Goal: Task Accomplishment & Management: Use online tool/utility

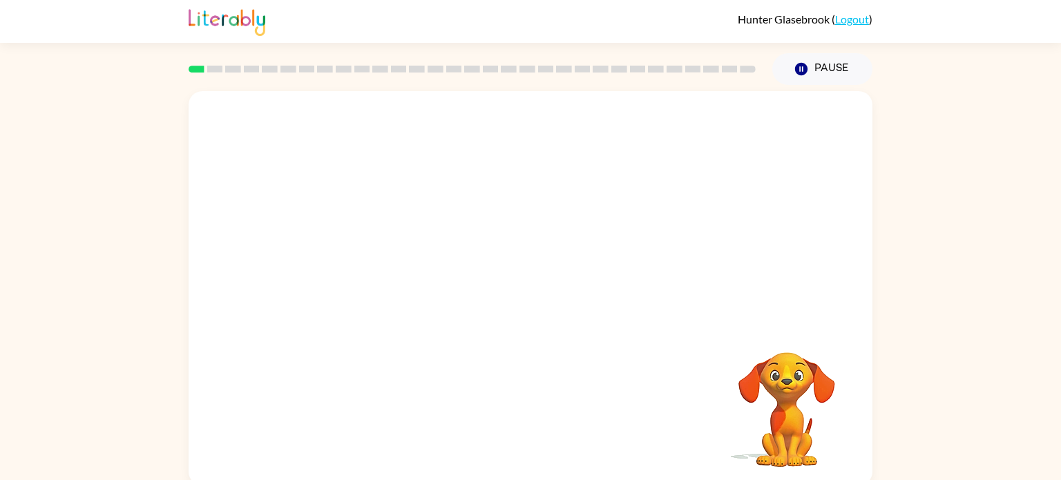
click at [771, 373] on video "Your browser must support playing .mp4 files to use Literably. Please try using…" at bounding box center [787, 400] width 138 height 138
click at [802, 70] on icon "Pause" at bounding box center [801, 69] width 15 height 15
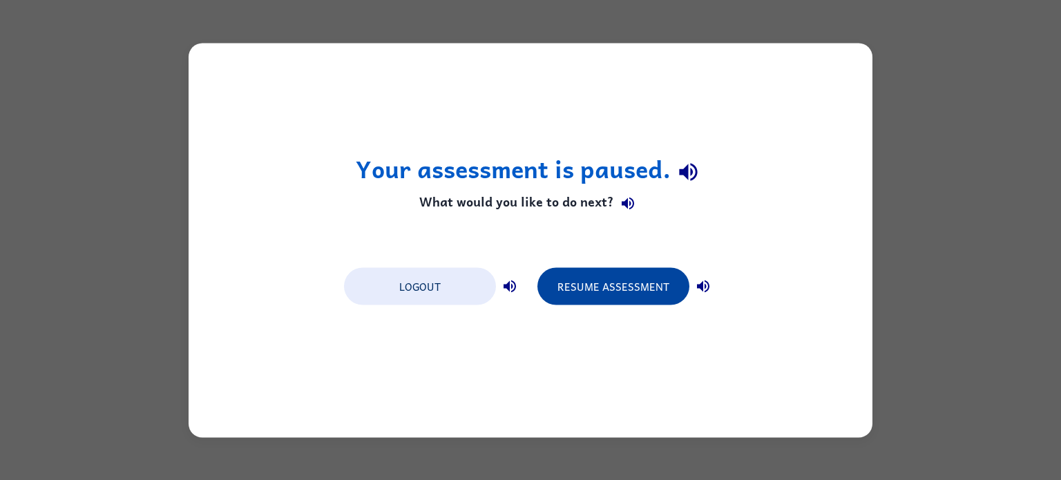
click at [645, 287] on button "Resume Assessment" at bounding box center [614, 285] width 152 height 37
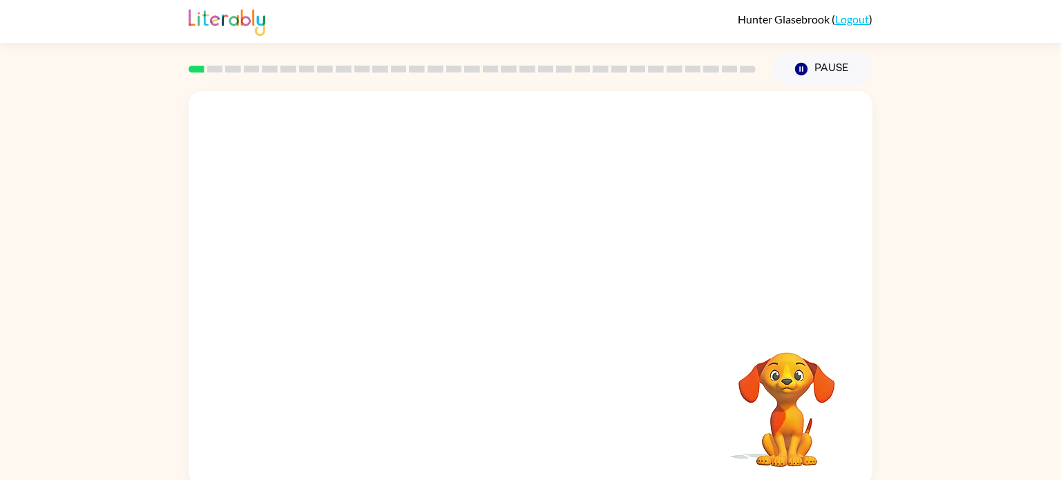
click at [641, 227] on div at bounding box center [531, 207] width 684 height 232
click at [567, 260] on video "Your browser must support playing .mp4 files to use Literably. Please try using…" at bounding box center [531, 207] width 684 height 232
click at [604, 219] on video "Your browser must support playing .mp4 files to use Literably. Please try using…" at bounding box center [531, 207] width 684 height 232
click at [598, 256] on div at bounding box center [531, 288] width 684 height 395
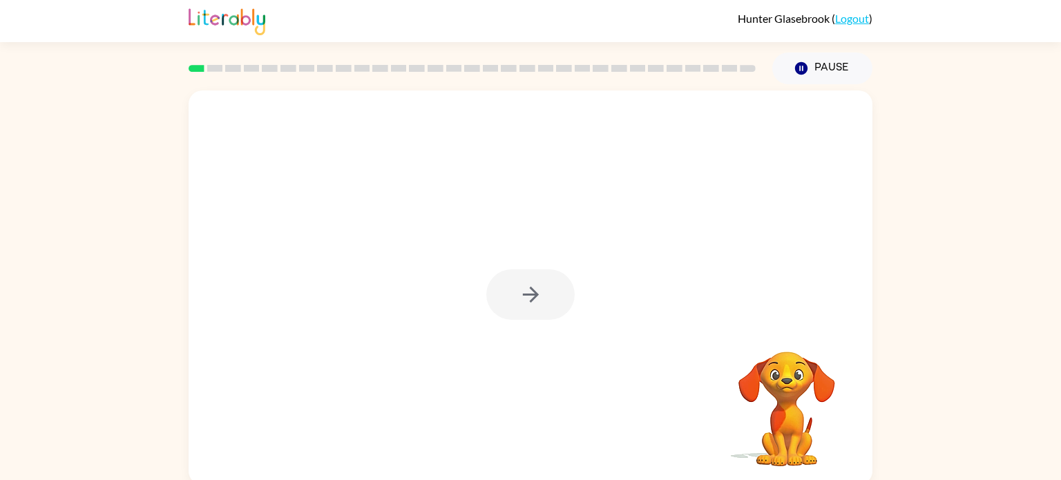
click at [558, 293] on div at bounding box center [531, 295] width 88 height 50
click at [557, 294] on div at bounding box center [531, 295] width 88 height 50
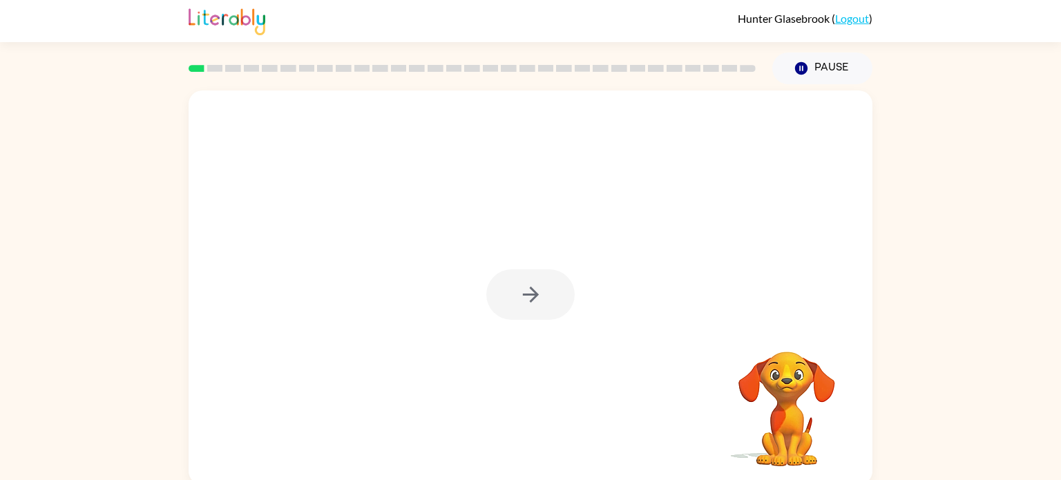
click at [557, 294] on div at bounding box center [531, 295] width 88 height 50
click at [557, 294] on button "button" at bounding box center [531, 295] width 88 height 50
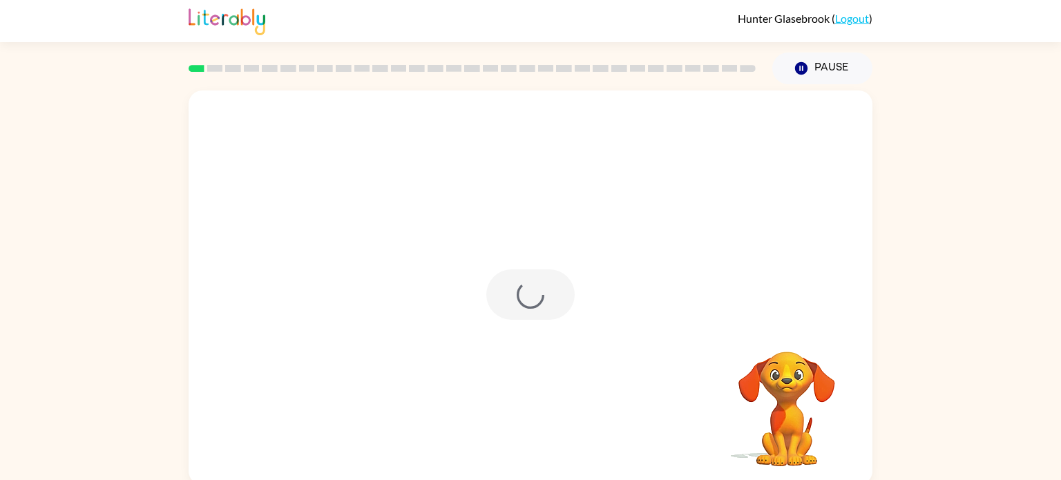
click at [557, 294] on div at bounding box center [531, 295] width 88 height 50
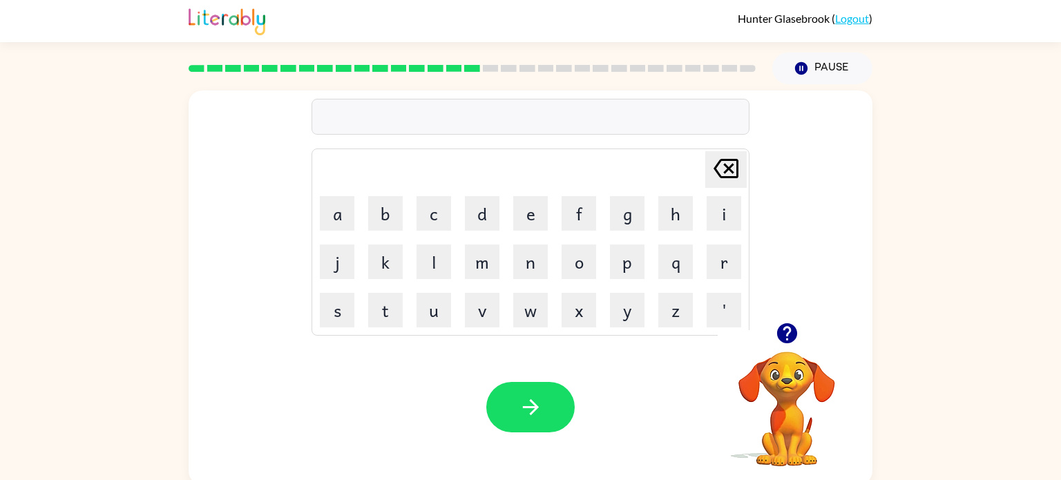
click at [779, 353] on video "Your browser must support playing .mp4 files to use Literably. Please try using…" at bounding box center [787, 399] width 138 height 138
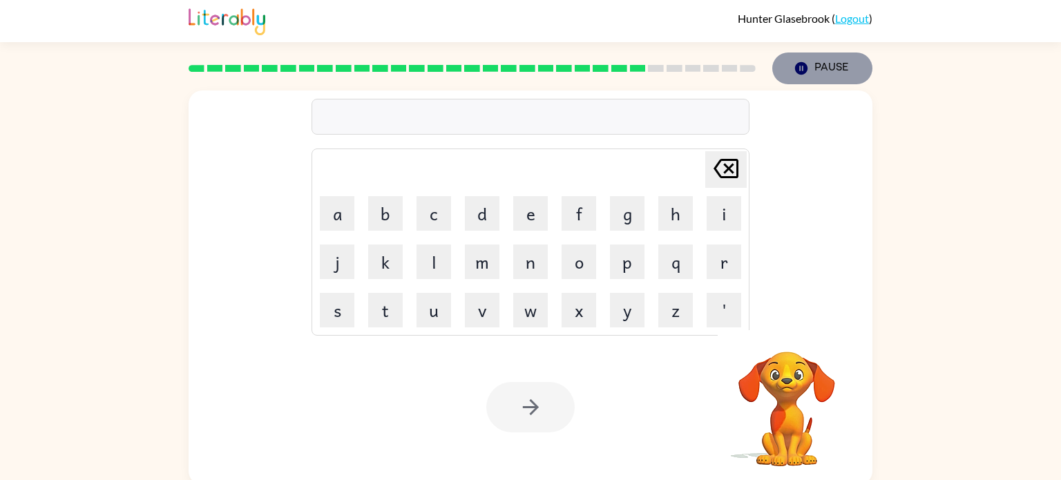
click at [837, 68] on button "Pause Pause" at bounding box center [823, 69] width 100 height 32
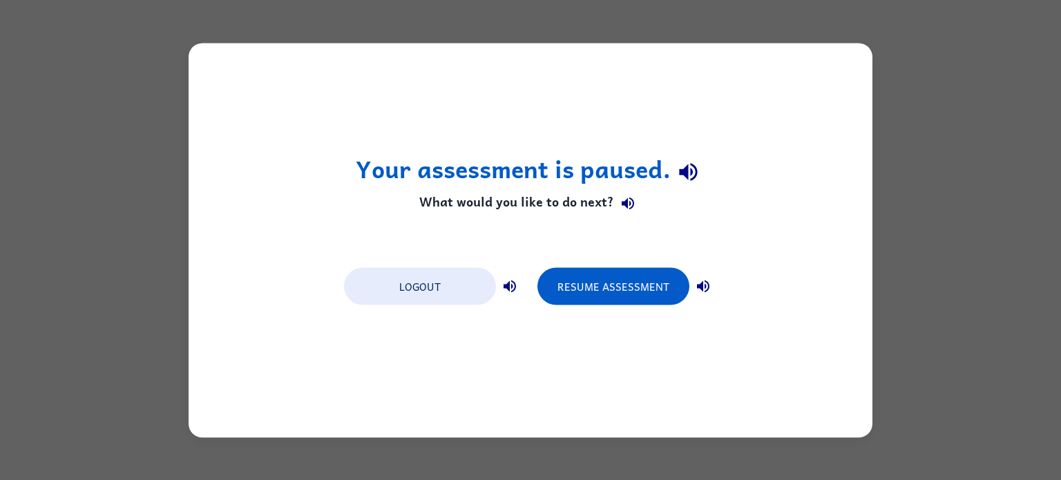
scroll to position [0, 0]
click at [644, 266] on div "Resume Assessment" at bounding box center [628, 285] width 180 height 39
click at [636, 281] on button "Resume Assessment" at bounding box center [614, 285] width 152 height 37
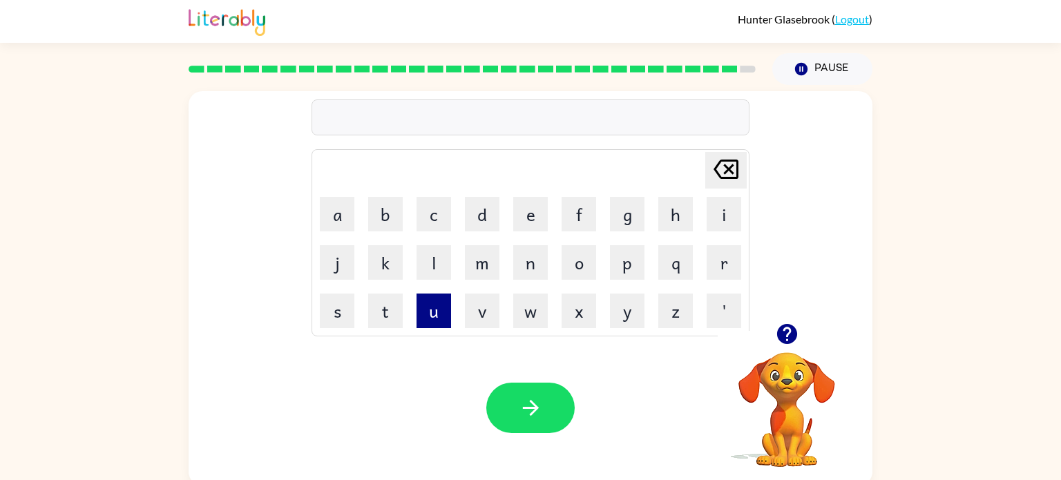
click at [422, 311] on button "u" at bounding box center [434, 311] width 35 height 35
type button "u"
click at [541, 261] on button "n" at bounding box center [530, 262] width 35 height 35
click at [719, 176] on icon at bounding box center [726, 169] width 25 height 19
click at [769, 393] on video "Your browser must support playing .mp4 files to use Literably. Please try using…" at bounding box center [787, 400] width 138 height 138
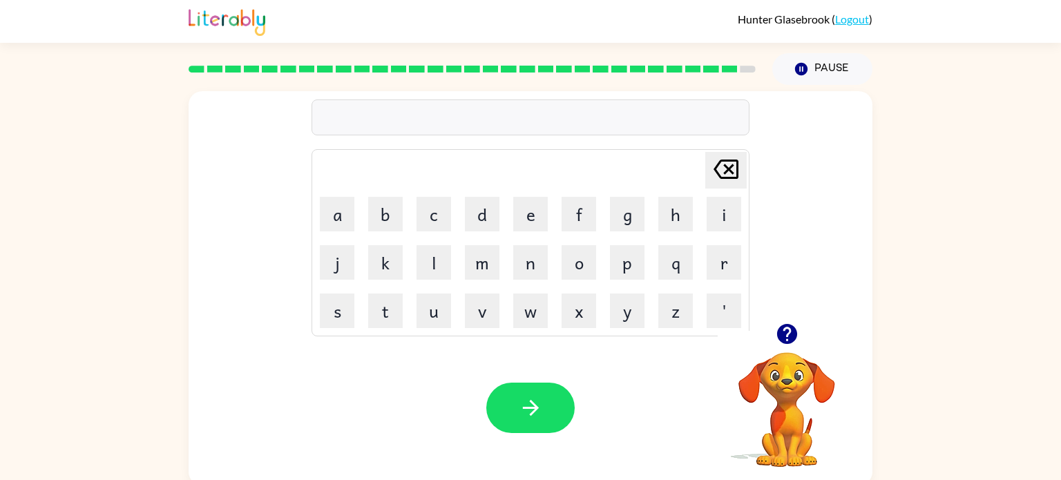
click at [770, 393] on video "Your browser must support playing .mp4 files to use Literably. Please try using…" at bounding box center [787, 400] width 138 height 138
click at [786, 337] on icon "button" at bounding box center [787, 334] width 20 height 20
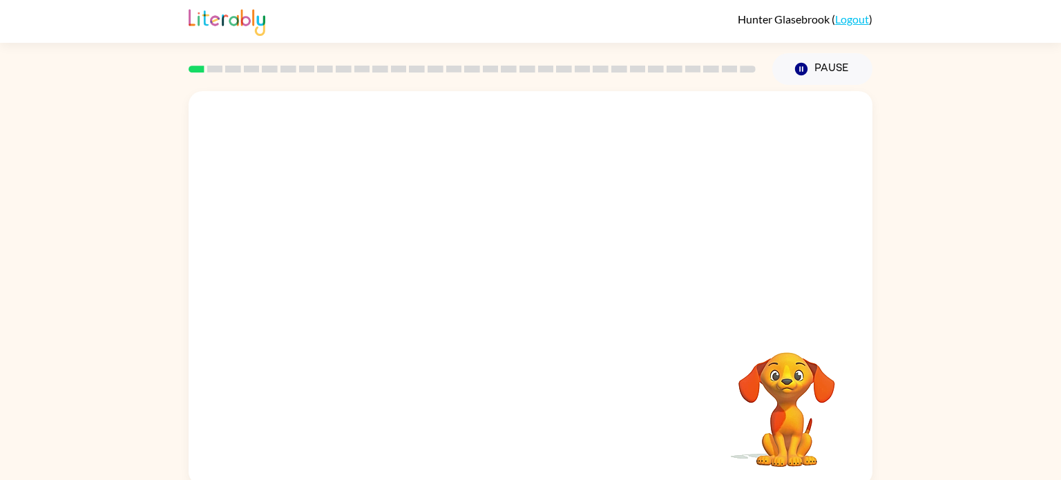
click at [364, 239] on video "Your browser must support playing .mp4 files to use Literably. Please try using…" at bounding box center [531, 207] width 684 height 232
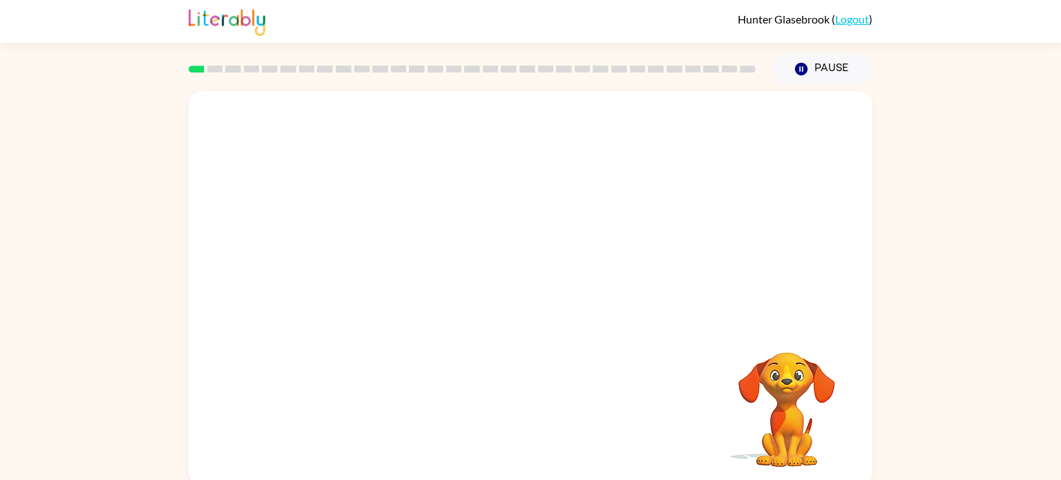
click at [364, 239] on video "Your browser must support playing .mp4 files to use Literably. Please try using…" at bounding box center [531, 207] width 684 height 232
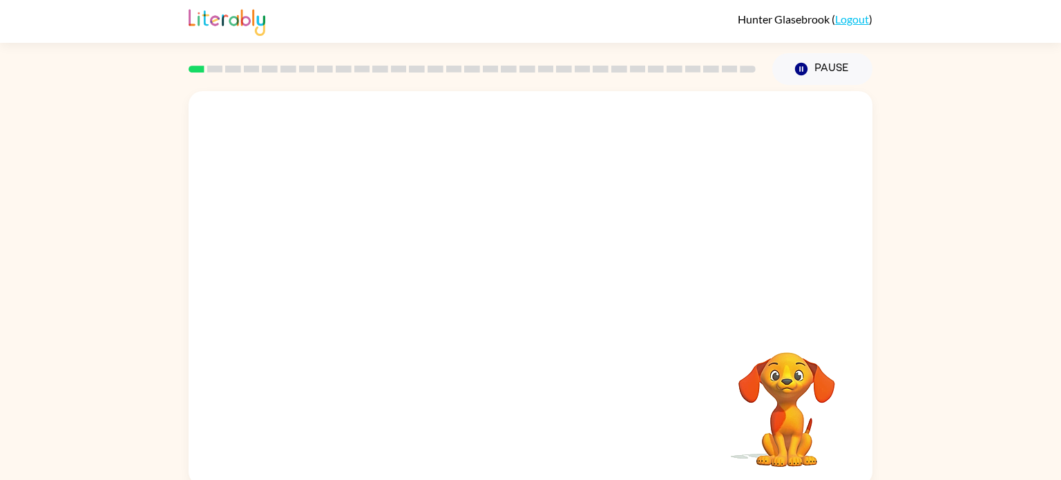
click at [364, 239] on video "Your browser must support playing .mp4 files to use Literably. Please try using…" at bounding box center [531, 207] width 684 height 232
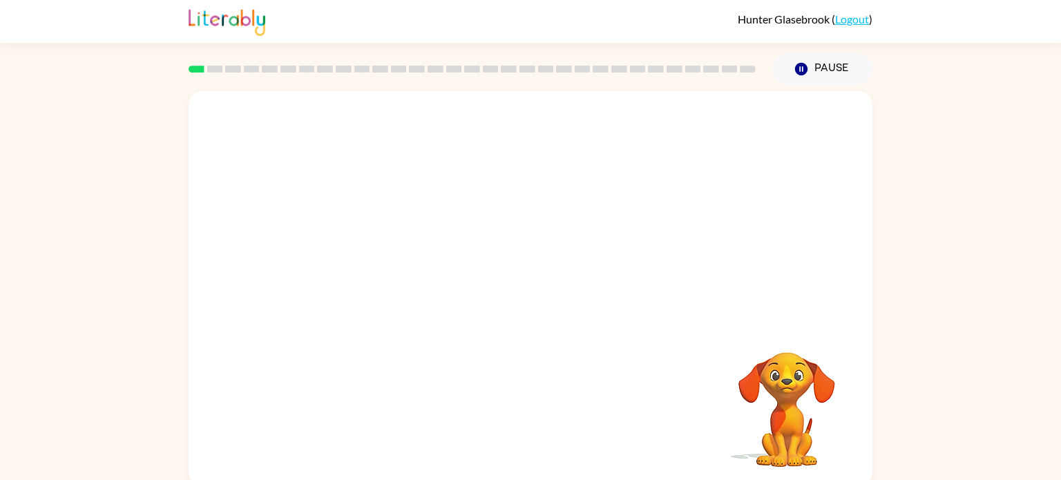
click at [364, 239] on video "Your browser must support playing .mp4 files to use Literably. Please try using…" at bounding box center [531, 207] width 684 height 232
click at [361, 255] on video "Your browser must support playing .mp4 files to use Literably. Please try using…" at bounding box center [531, 207] width 684 height 232
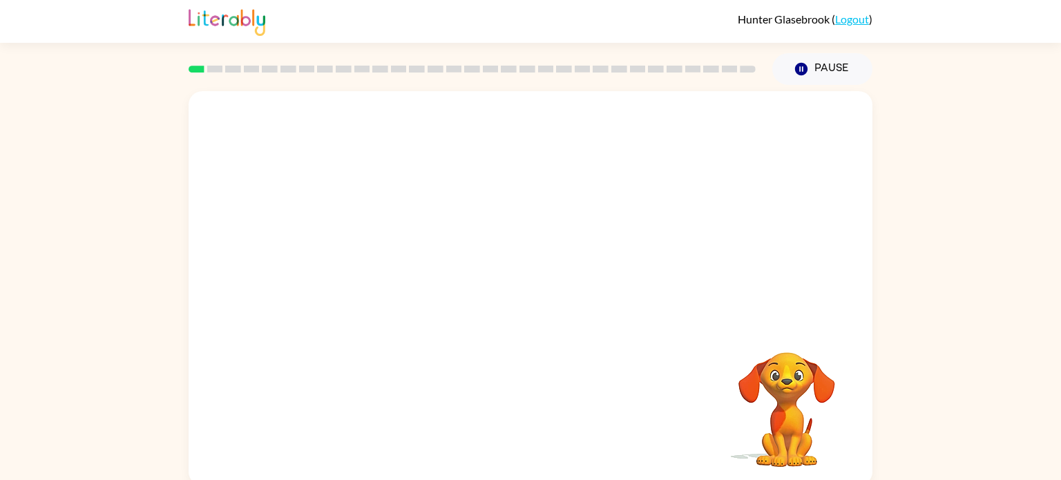
click at [361, 255] on video "Your browser must support playing .mp4 files to use Literably. Please try using…" at bounding box center [531, 207] width 684 height 232
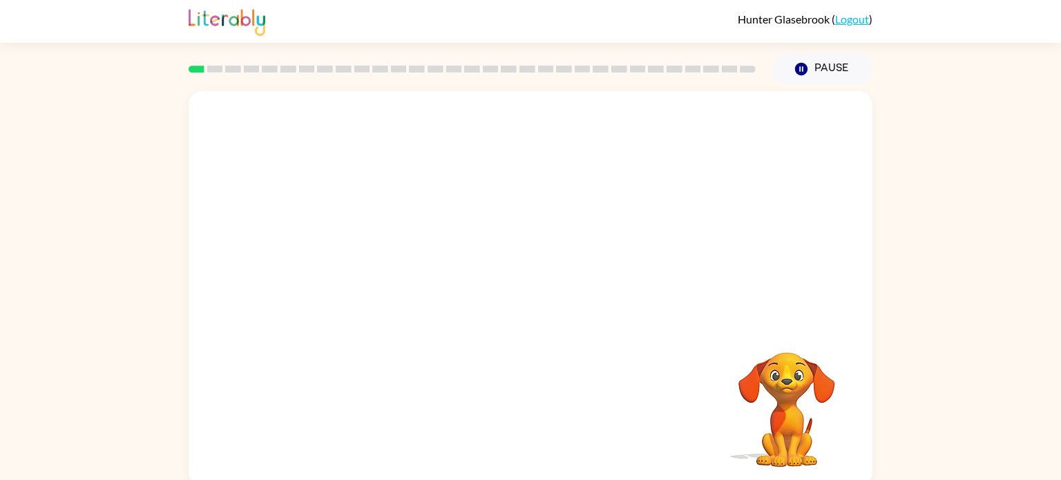
click at [365, 254] on video "Your browser must support playing .mp4 files to use Literably. Please try using…" at bounding box center [531, 207] width 684 height 232
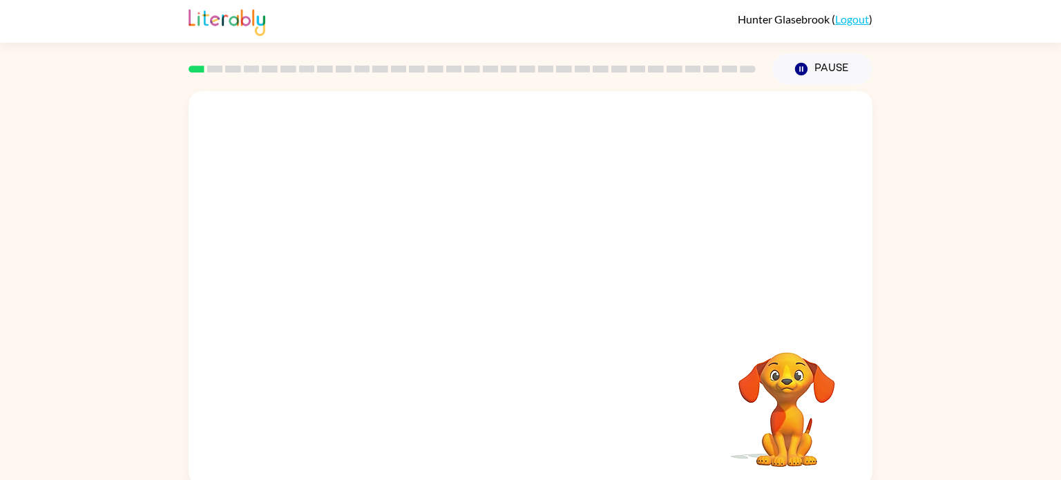
click at [364, 254] on video "Your browser must support playing .mp4 files to use Literably. Please try using…" at bounding box center [531, 207] width 684 height 232
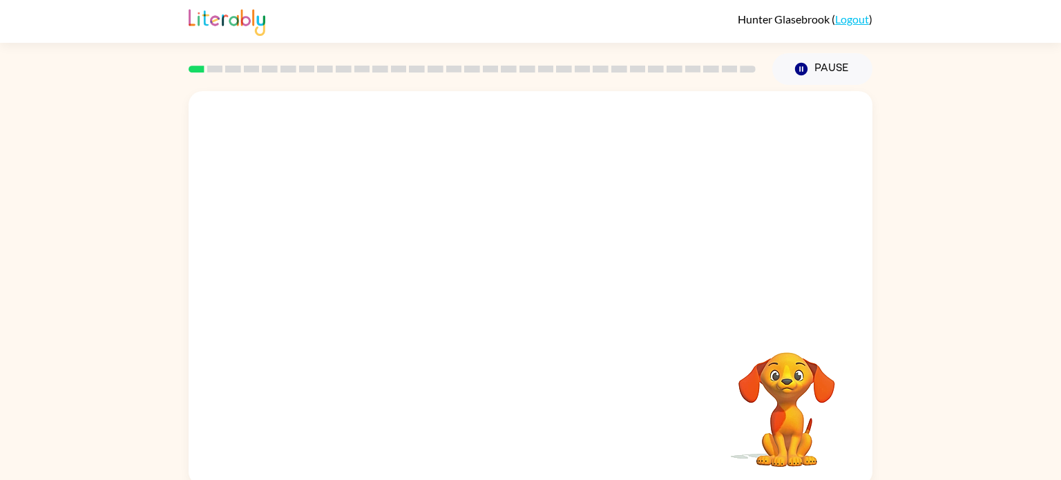
click at [364, 254] on video "Your browser must support playing .mp4 files to use Literably. Please try using…" at bounding box center [531, 207] width 684 height 232
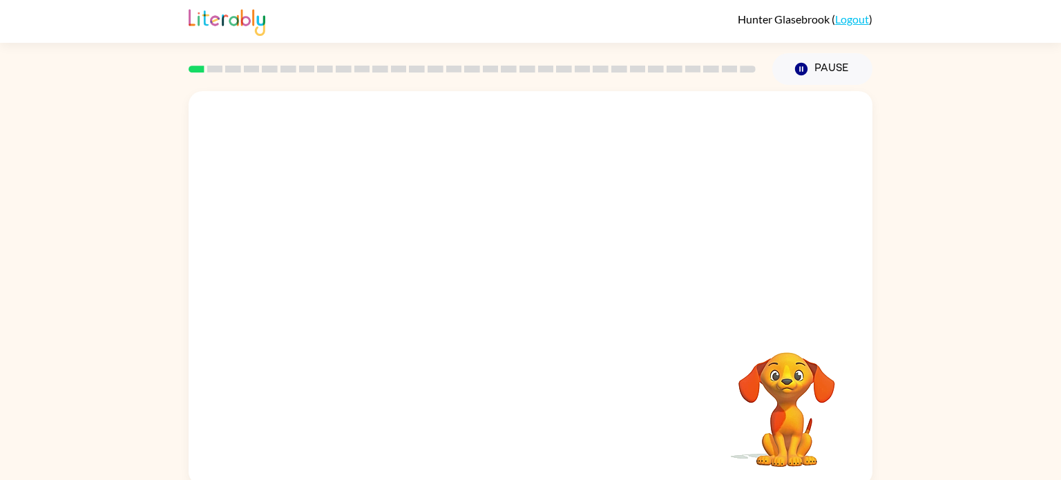
click at [364, 254] on video "Your browser must support playing .mp4 files to use Literably. Please try using…" at bounding box center [531, 207] width 684 height 232
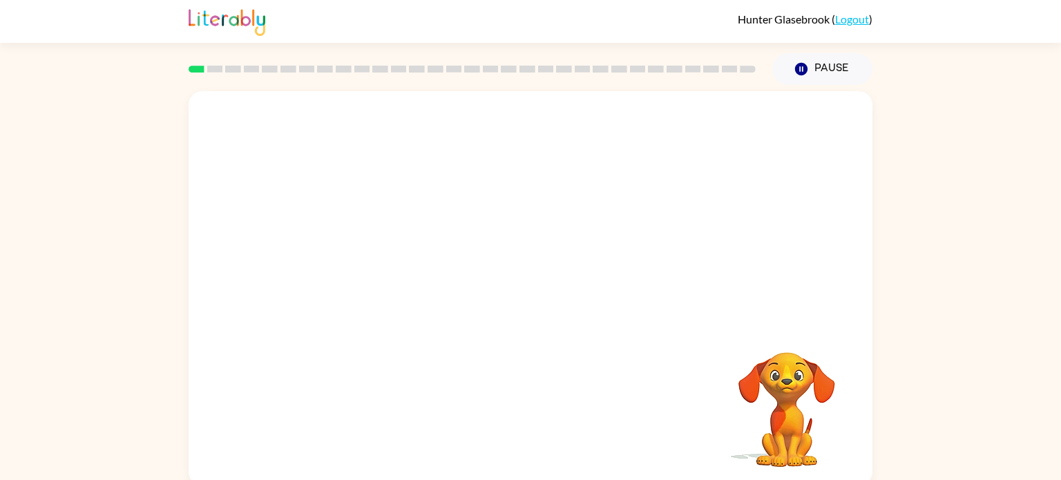
click at [364, 254] on video "Your browser must support playing .mp4 files to use Literably. Please try using…" at bounding box center [531, 207] width 684 height 232
click at [361, 256] on video "Your browser must support playing .mp4 files to use Literably. Please try using…" at bounding box center [531, 207] width 684 height 232
click at [717, 120] on video "Your browser must support playing .mp4 files to use Literably. Please try using…" at bounding box center [531, 207] width 684 height 232
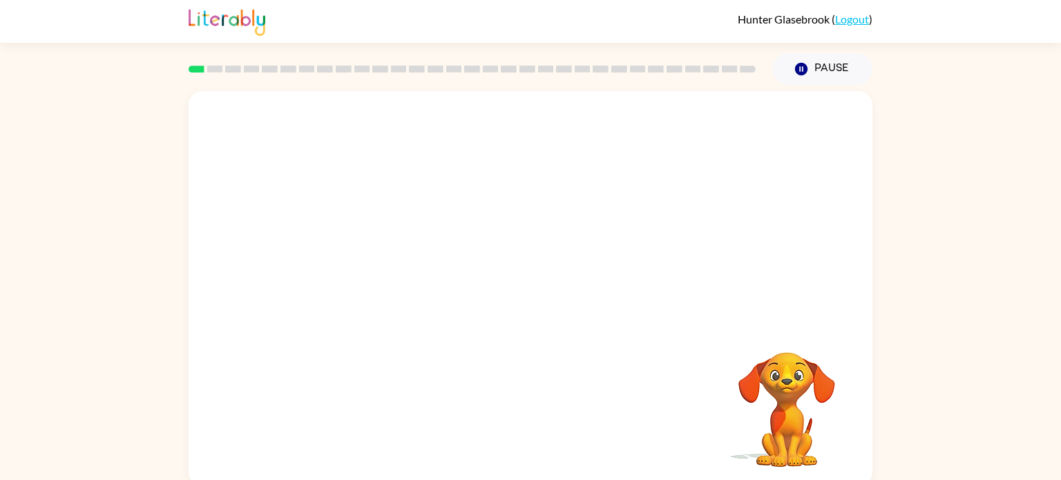
click at [688, 129] on video "Your browser must support playing .mp4 files to use Literably. Please try using…" at bounding box center [531, 207] width 684 height 232
click at [493, 281] on button "button" at bounding box center [531, 295] width 88 height 50
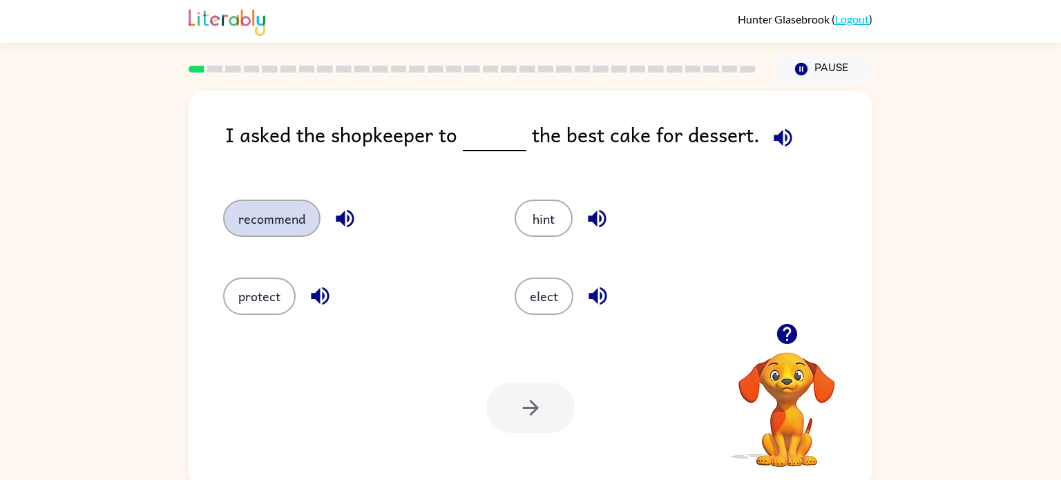
click at [243, 225] on button "recommend" at bounding box center [271, 218] width 97 height 37
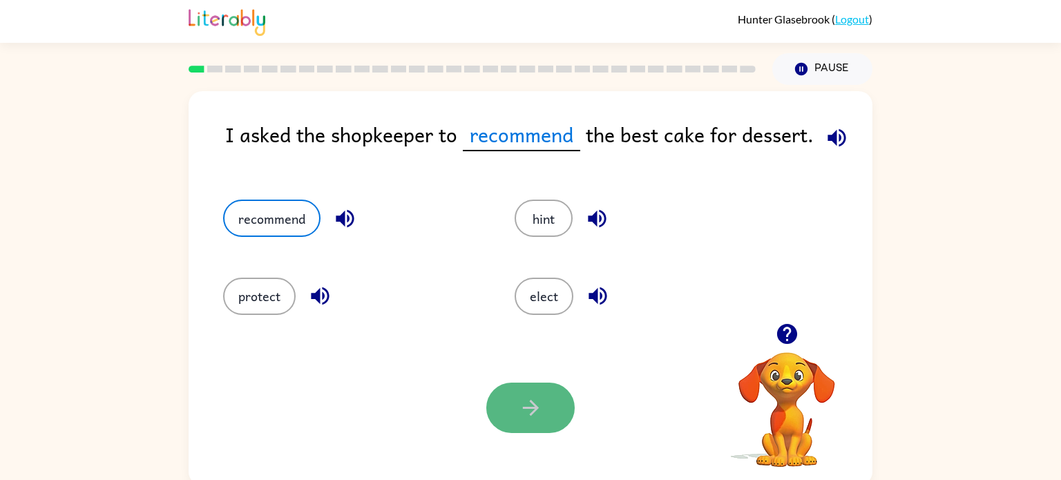
click at [534, 390] on button "button" at bounding box center [531, 408] width 88 height 50
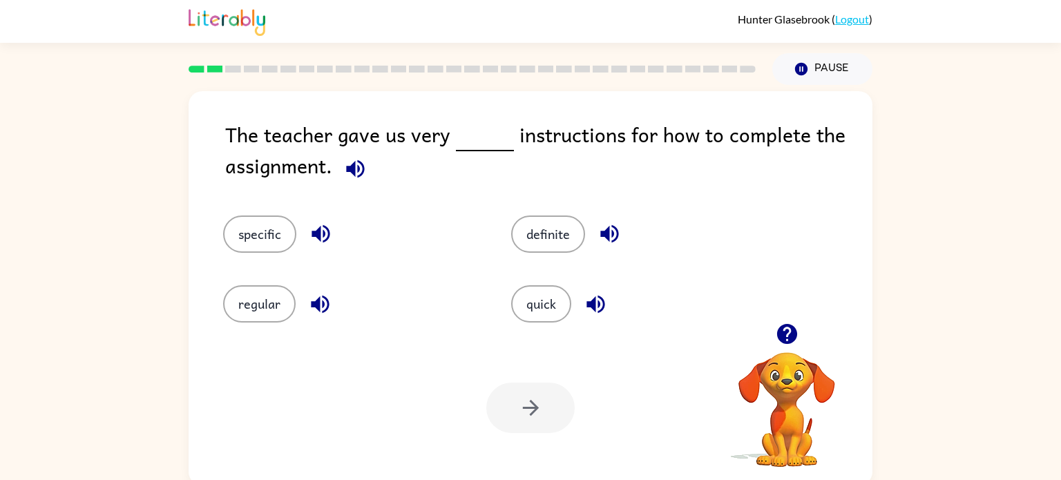
click at [270, 211] on div "specific" at bounding box center [341, 224] width 288 height 70
click at [267, 218] on button "specific" at bounding box center [259, 234] width 73 height 37
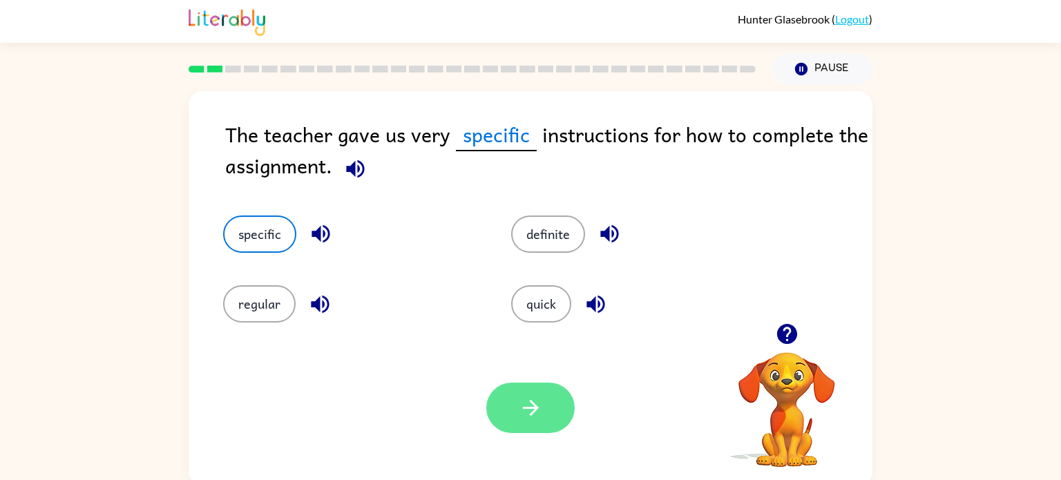
click at [550, 417] on button "button" at bounding box center [531, 408] width 88 height 50
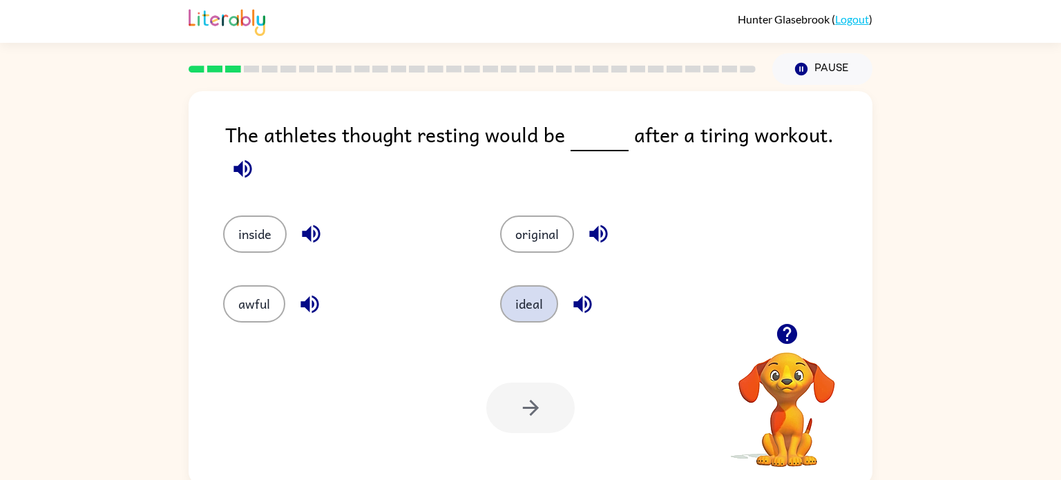
click at [527, 301] on button "ideal" at bounding box center [529, 303] width 58 height 37
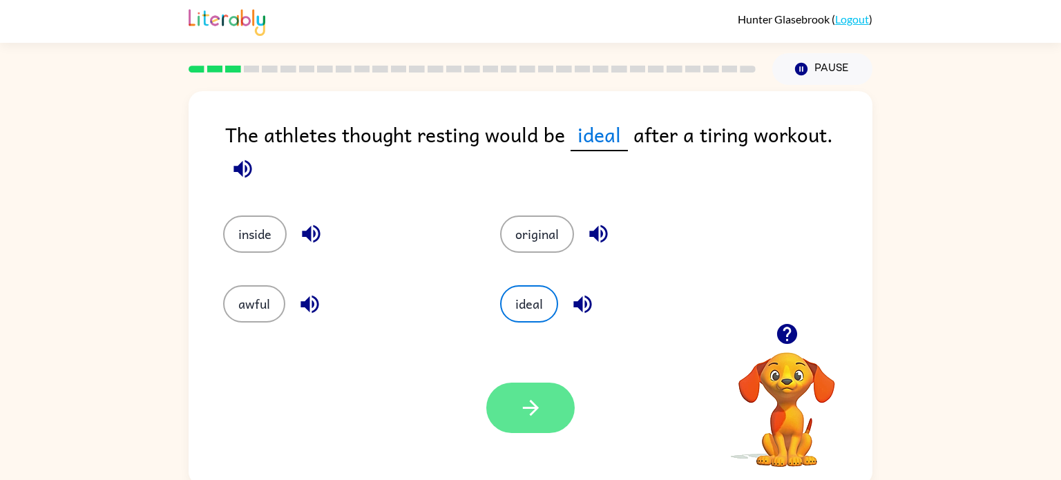
click at [522, 414] on icon "button" at bounding box center [531, 408] width 24 height 24
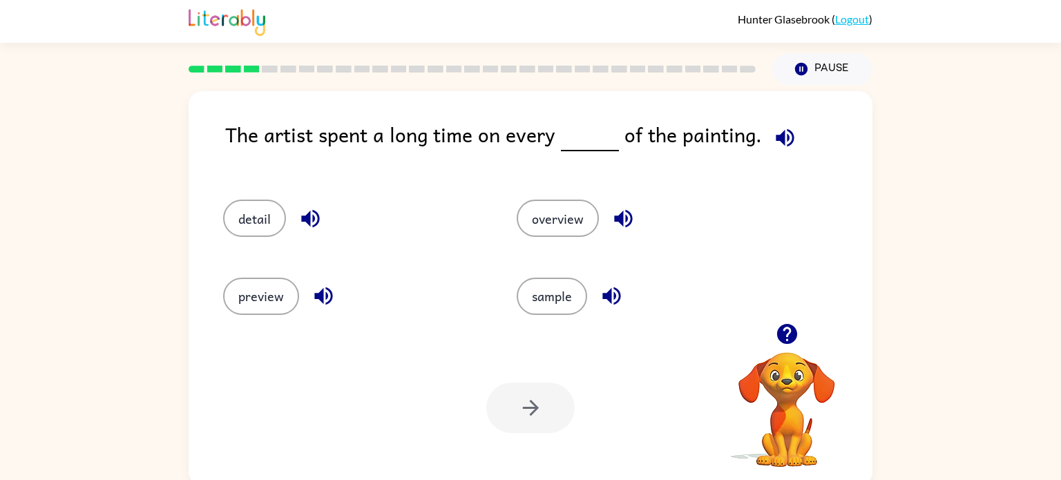
click at [247, 200] on div "detail" at bounding box center [344, 211] width 294 height 77
click at [246, 206] on button "detail" at bounding box center [254, 218] width 63 height 37
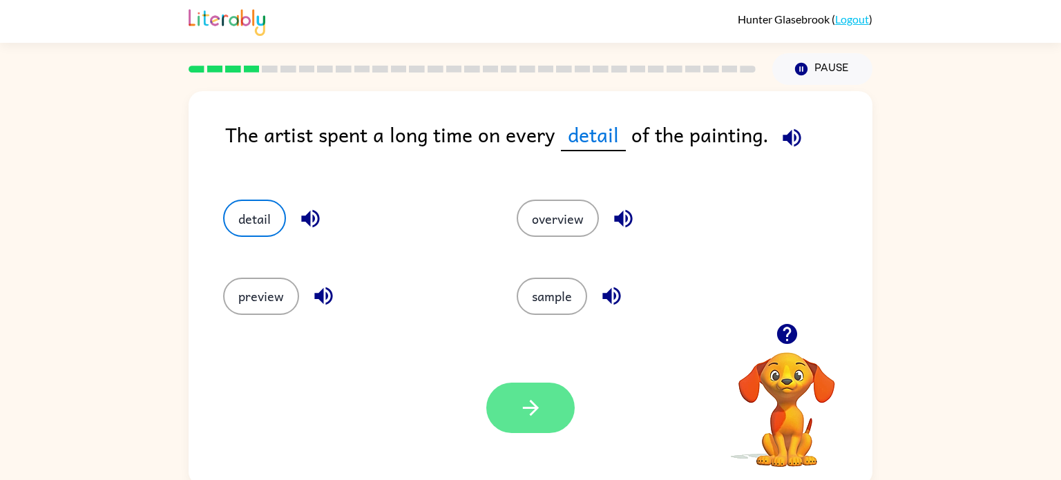
click at [522, 414] on icon "button" at bounding box center [531, 408] width 24 height 24
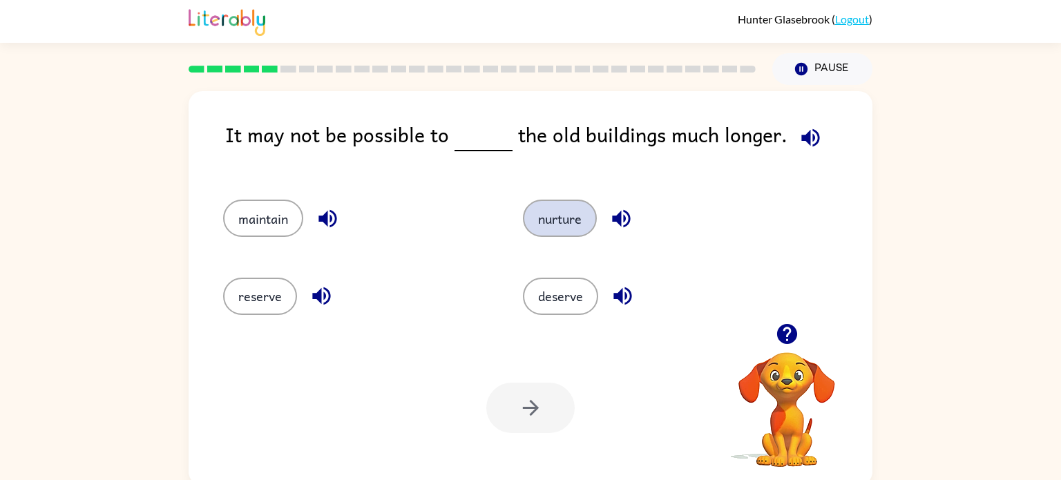
click at [550, 225] on button "nurture" at bounding box center [560, 218] width 74 height 37
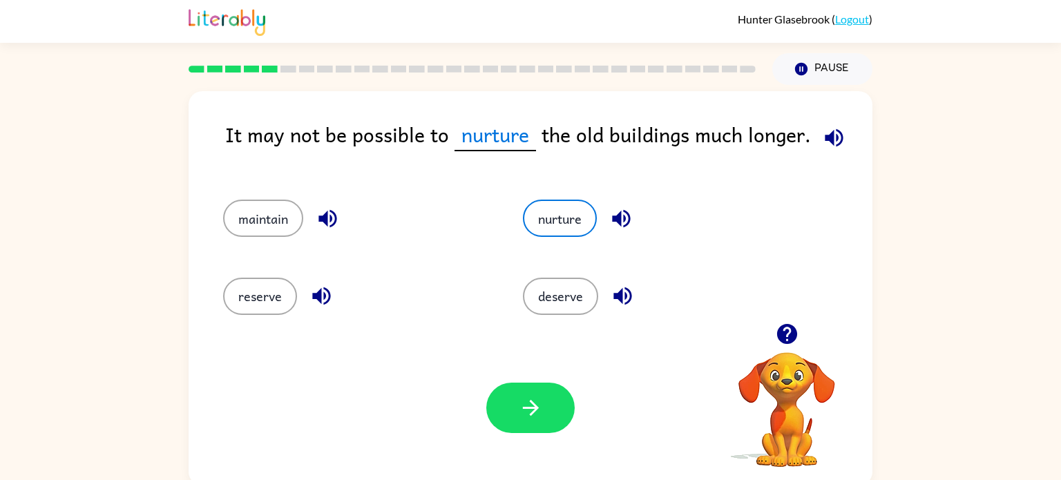
click at [825, 135] on icon "button" at bounding box center [834, 138] width 18 height 18
click at [619, 212] on icon "button" at bounding box center [622, 219] width 24 height 24
click at [547, 294] on button "deserve" at bounding box center [560, 296] width 75 height 37
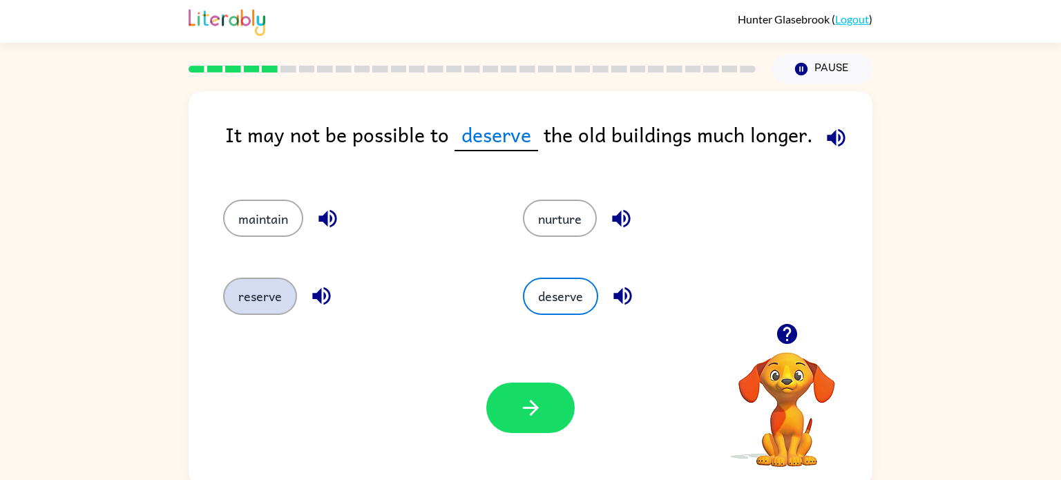
click at [236, 281] on button "reserve" at bounding box center [260, 296] width 74 height 37
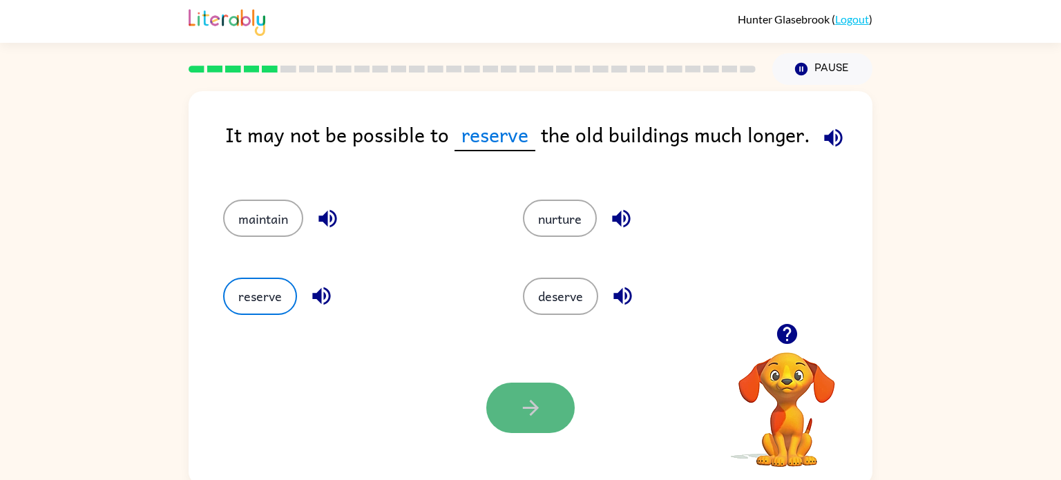
click at [534, 424] on button "button" at bounding box center [531, 408] width 88 height 50
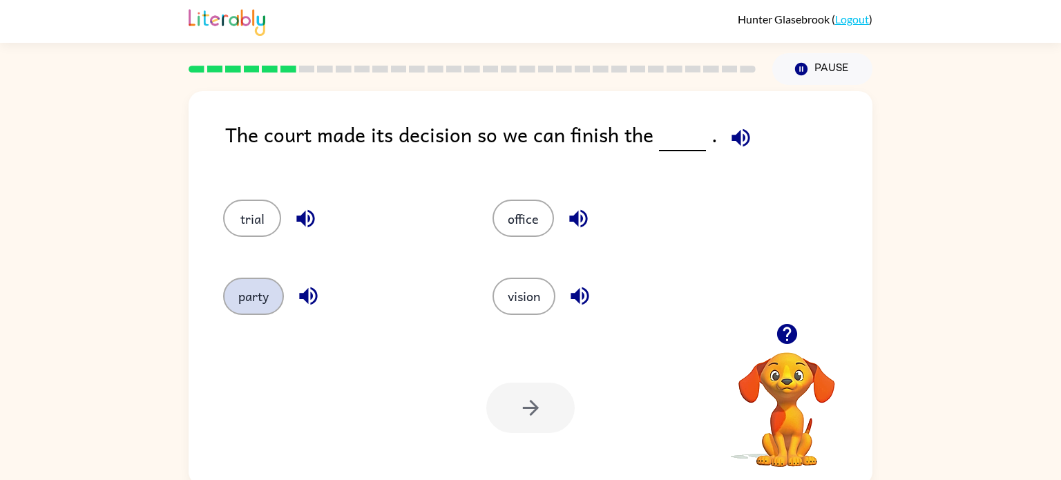
click at [267, 290] on button "party" at bounding box center [253, 296] width 61 height 37
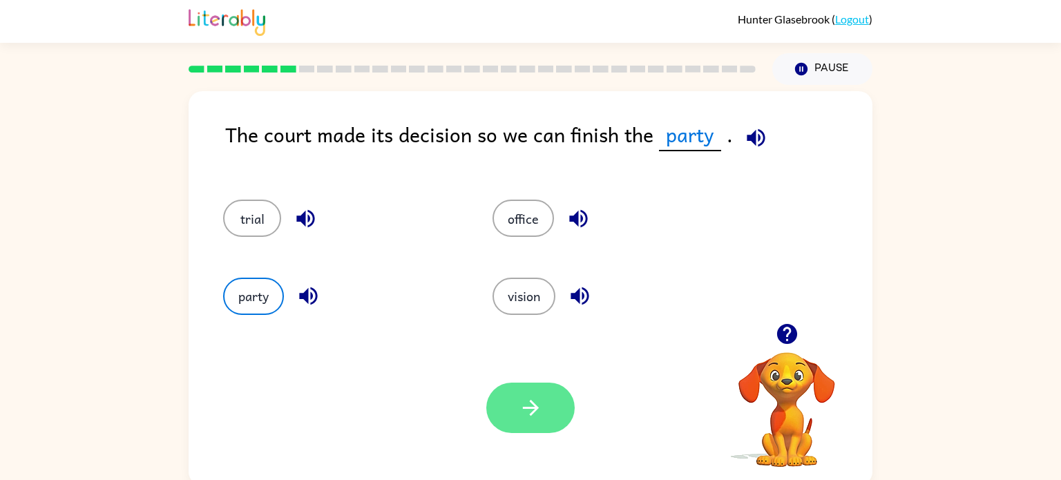
click at [525, 397] on icon "button" at bounding box center [531, 408] width 24 height 24
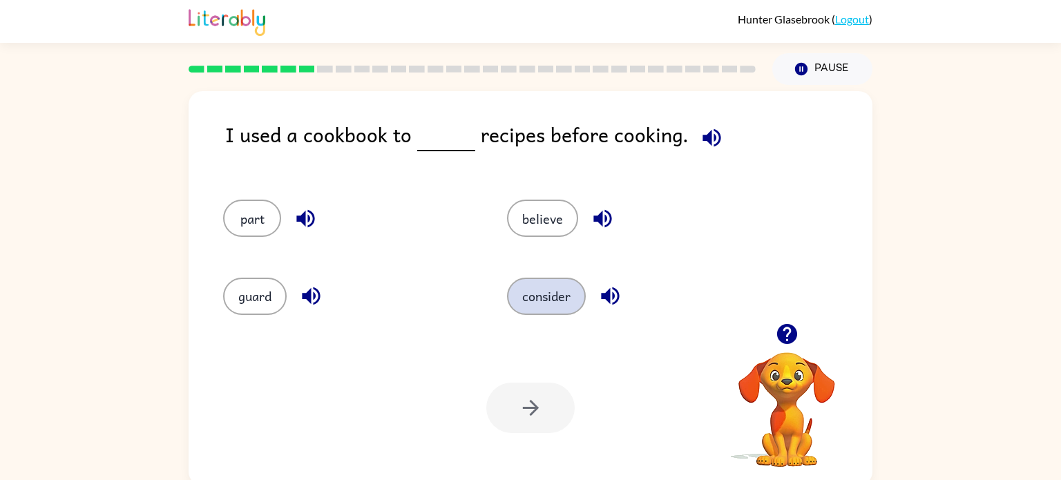
click at [545, 292] on button "consider" at bounding box center [546, 296] width 79 height 37
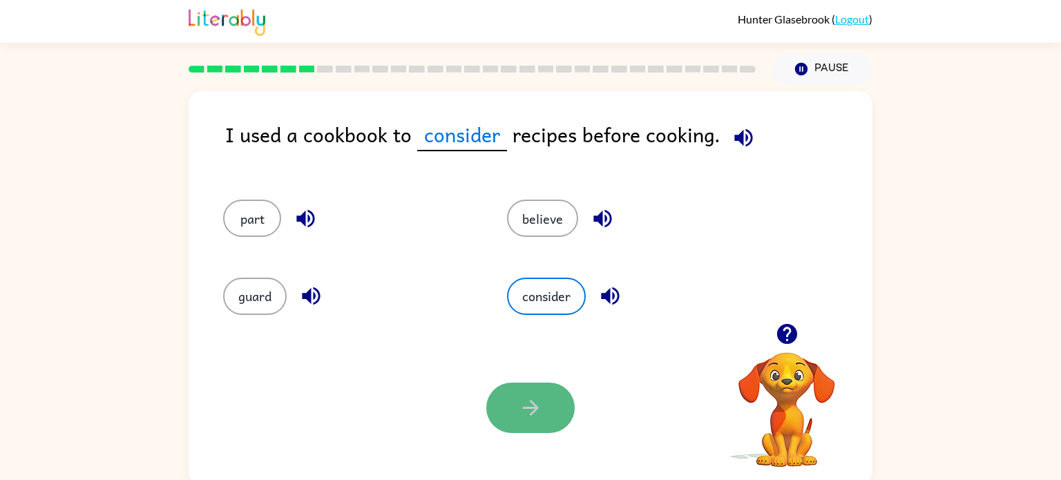
click at [529, 405] on icon "button" at bounding box center [531, 408] width 24 height 24
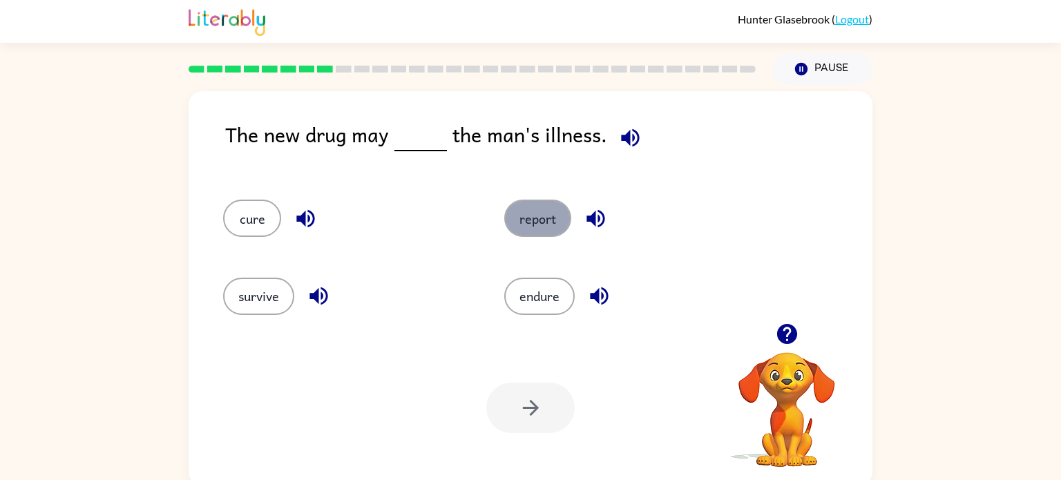
click at [550, 227] on button "report" at bounding box center [537, 218] width 67 height 37
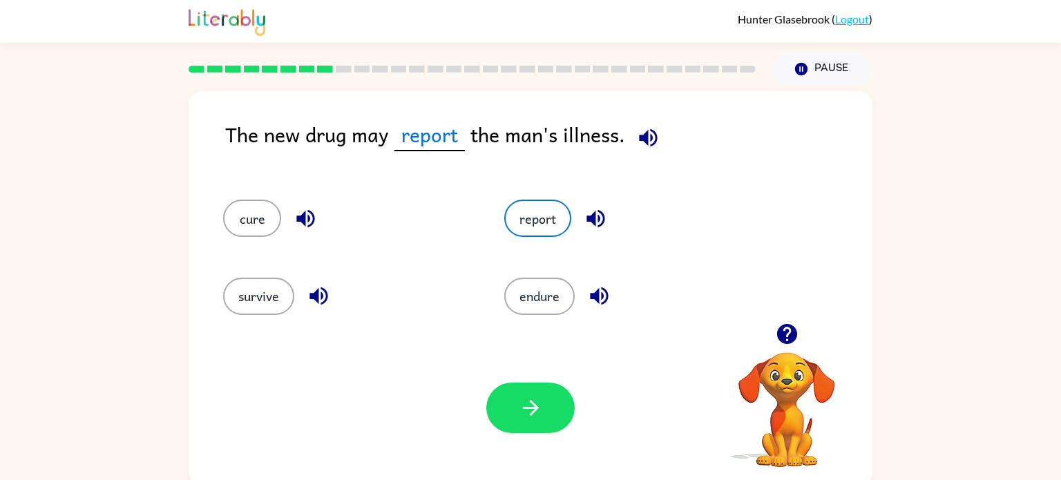
click at [493, 384] on div at bounding box center [531, 408] width 88 height 50
click at [502, 393] on button "button" at bounding box center [531, 408] width 88 height 50
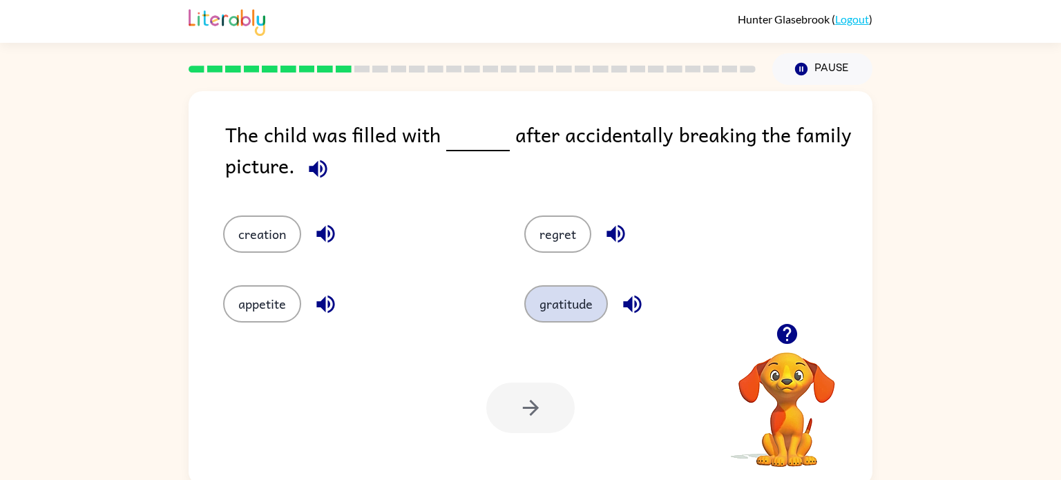
click at [558, 305] on button "gratitude" at bounding box center [567, 303] width 84 height 37
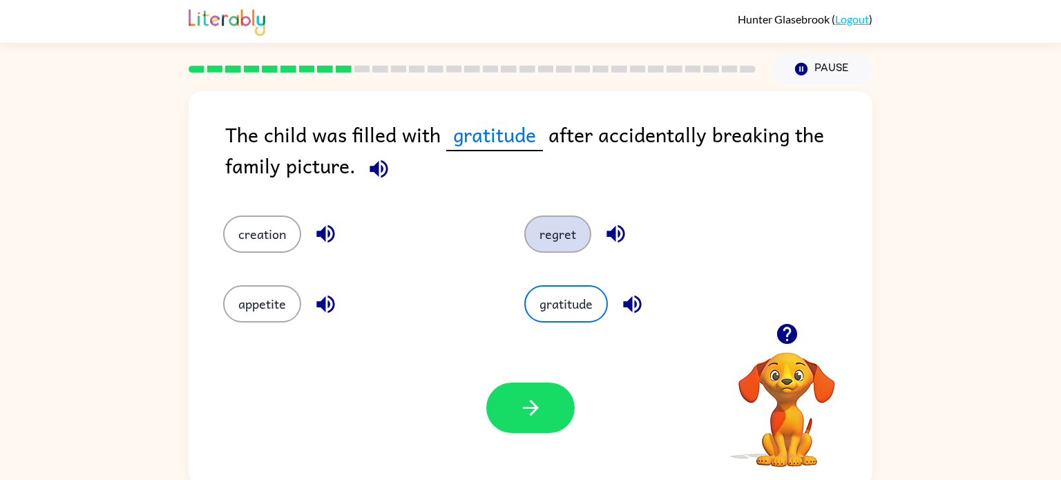
click at [547, 238] on button "regret" at bounding box center [558, 234] width 67 height 37
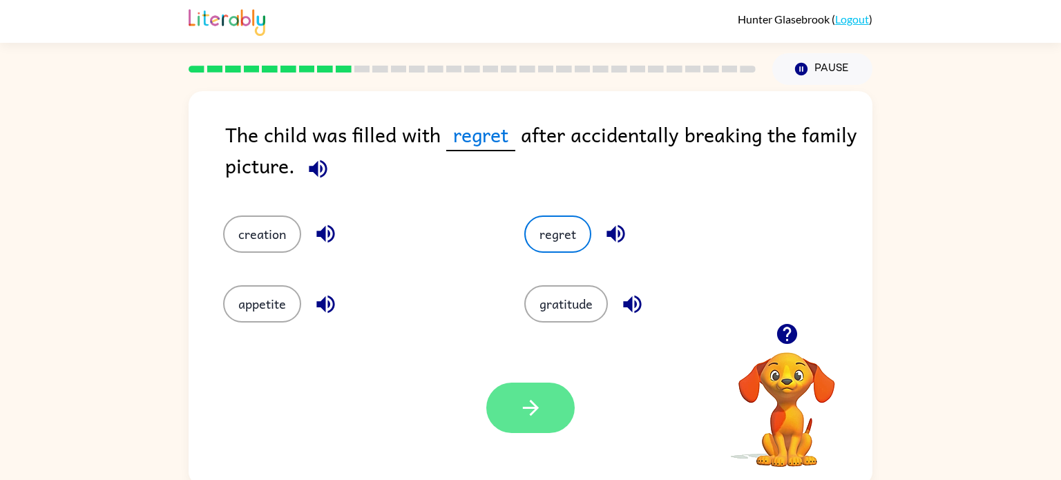
click at [541, 427] on button "button" at bounding box center [531, 408] width 88 height 50
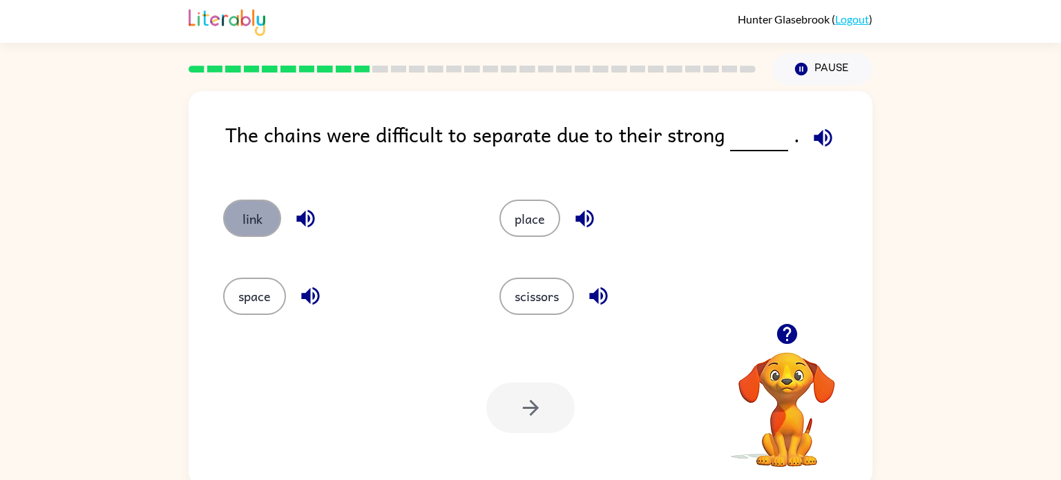
click at [254, 235] on button "link" at bounding box center [252, 218] width 58 height 37
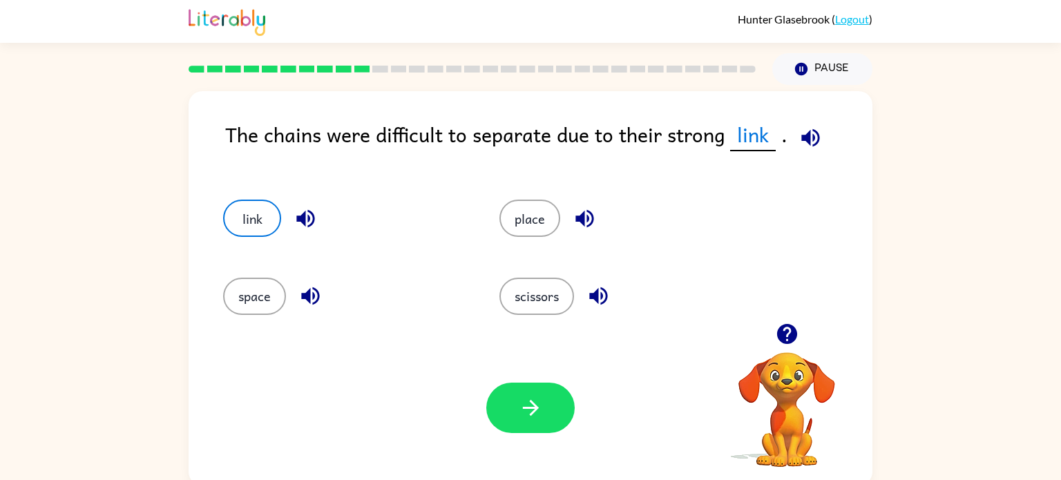
click at [501, 379] on div "Your browser must support playing .mp4 files to use Literably. Please try using…" at bounding box center [531, 407] width 684 height 155
click at [507, 395] on button "button" at bounding box center [531, 408] width 88 height 50
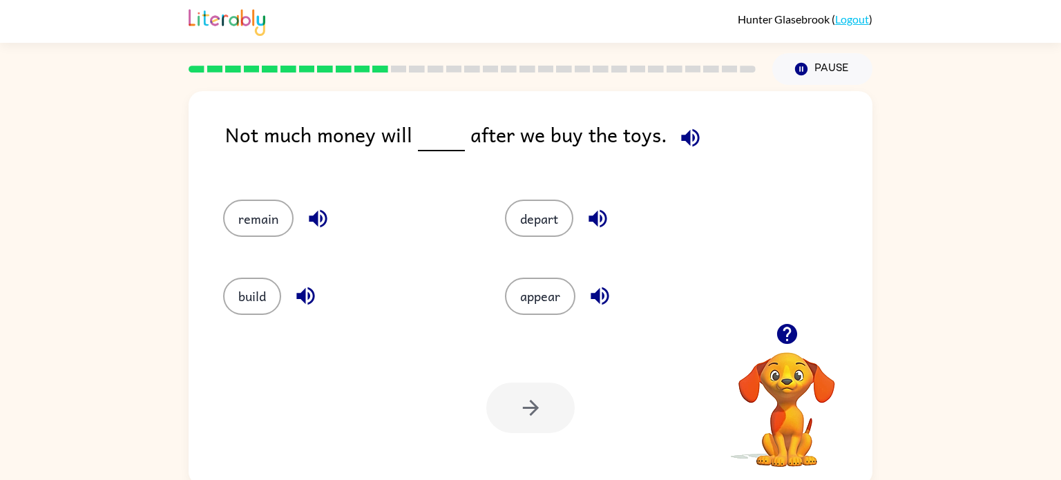
click at [785, 328] on icon "button" at bounding box center [787, 334] width 20 height 20
click at [260, 223] on button "remain" at bounding box center [258, 218] width 70 height 37
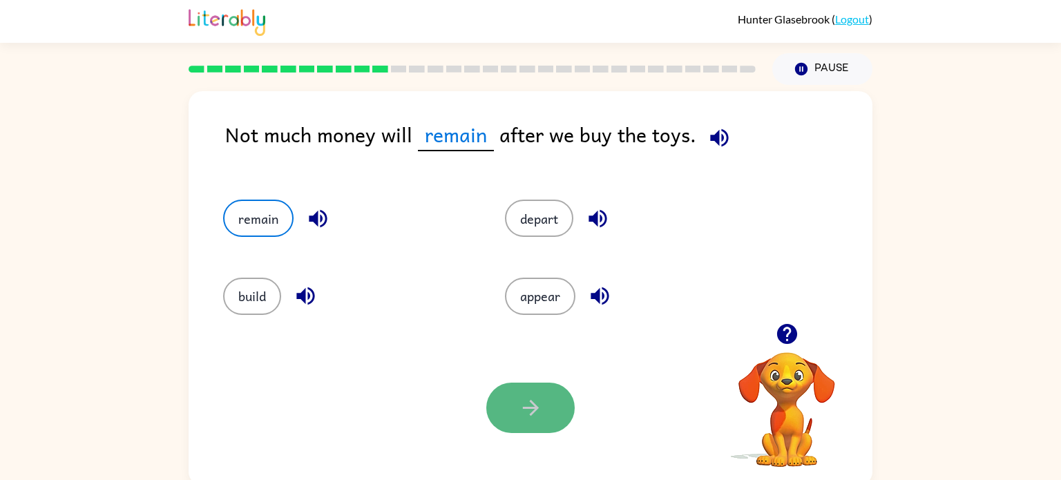
click at [545, 426] on button "button" at bounding box center [531, 408] width 88 height 50
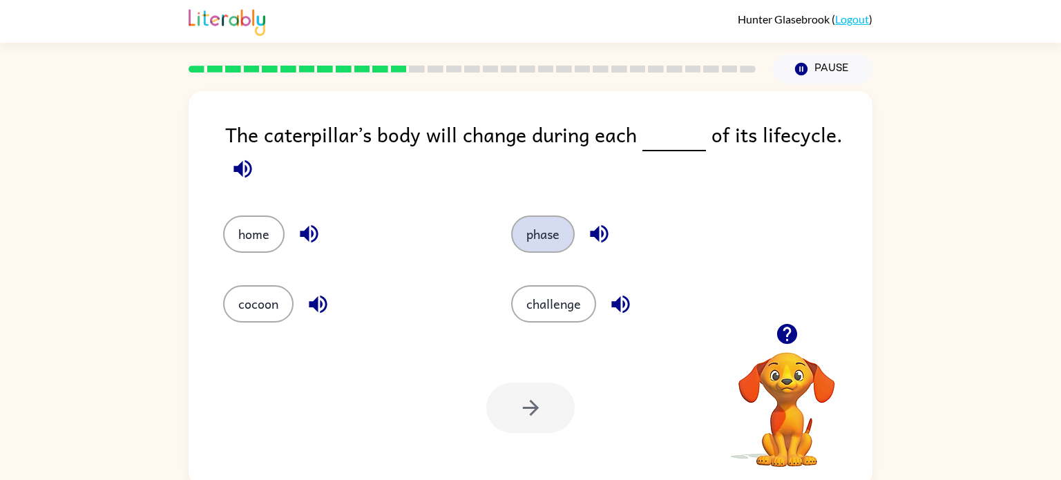
click at [530, 243] on button "phase" at bounding box center [543, 234] width 64 height 37
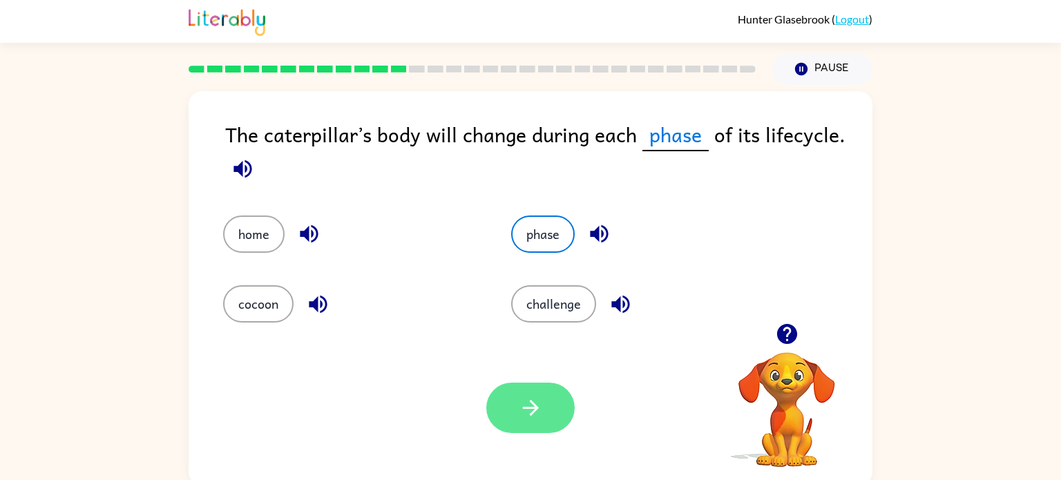
click at [545, 412] on button "button" at bounding box center [531, 408] width 88 height 50
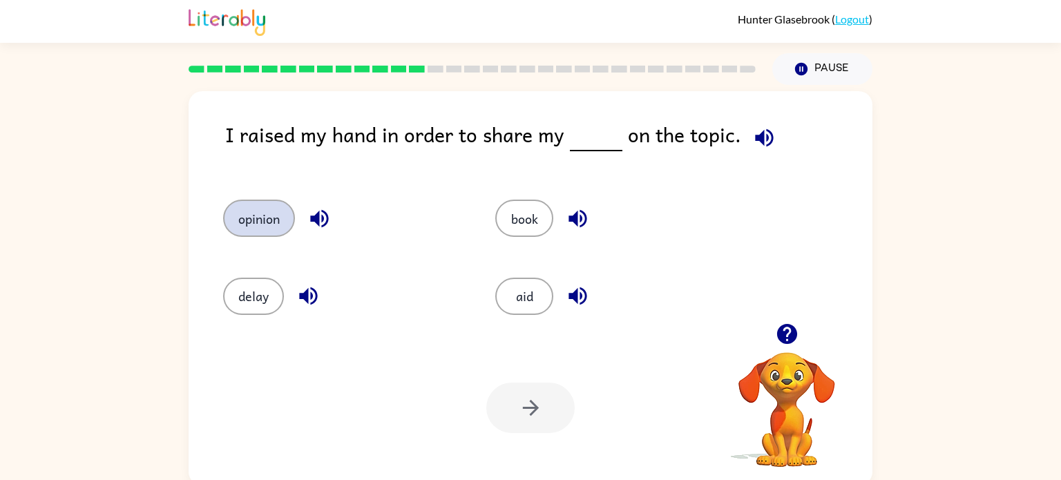
click at [254, 220] on button "opinion" at bounding box center [259, 218] width 72 height 37
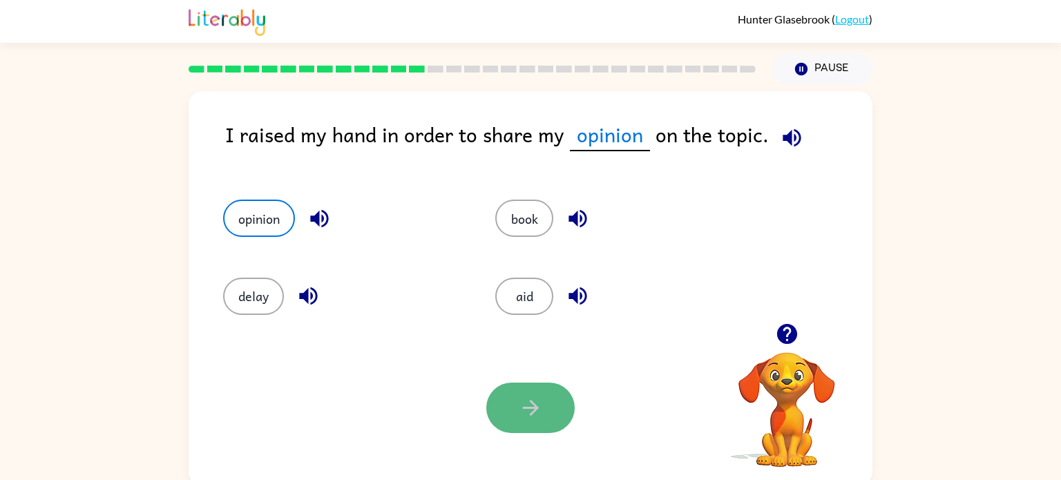
click at [542, 389] on button "button" at bounding box center [531, 408] width 88 height 50
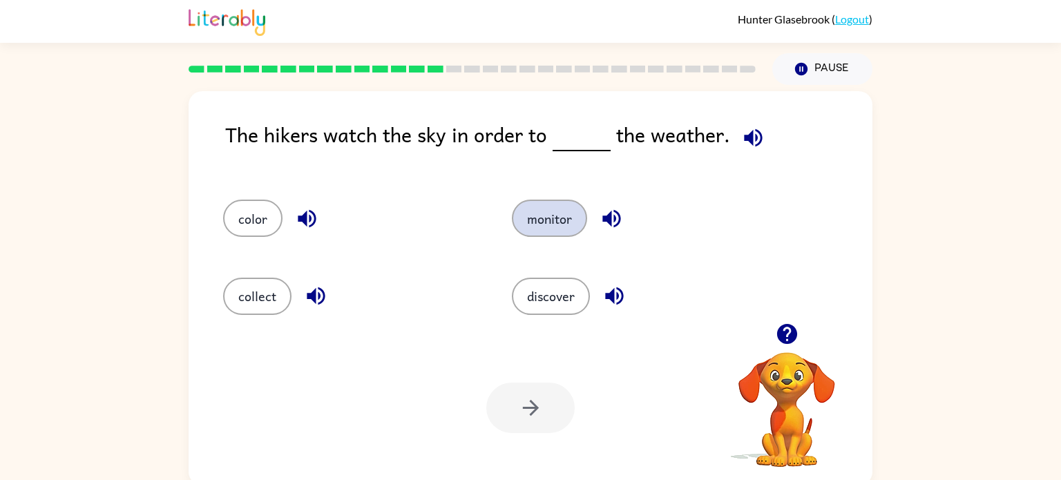
click at [543, 216] on button "monitor" at bounding box center [549, 218] width 75 height 37
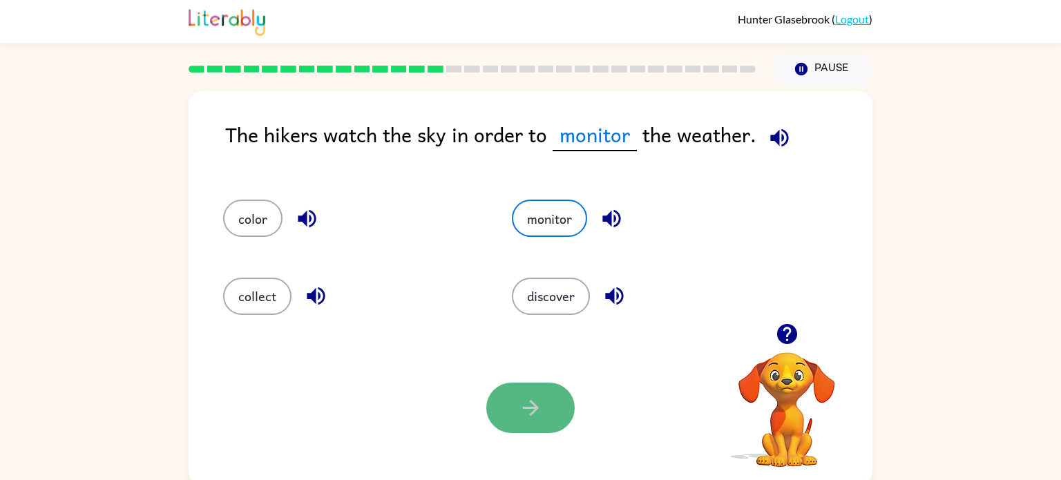
click at [546, 430] on button "button" at bounding box center [531, 408] width 88 height 50
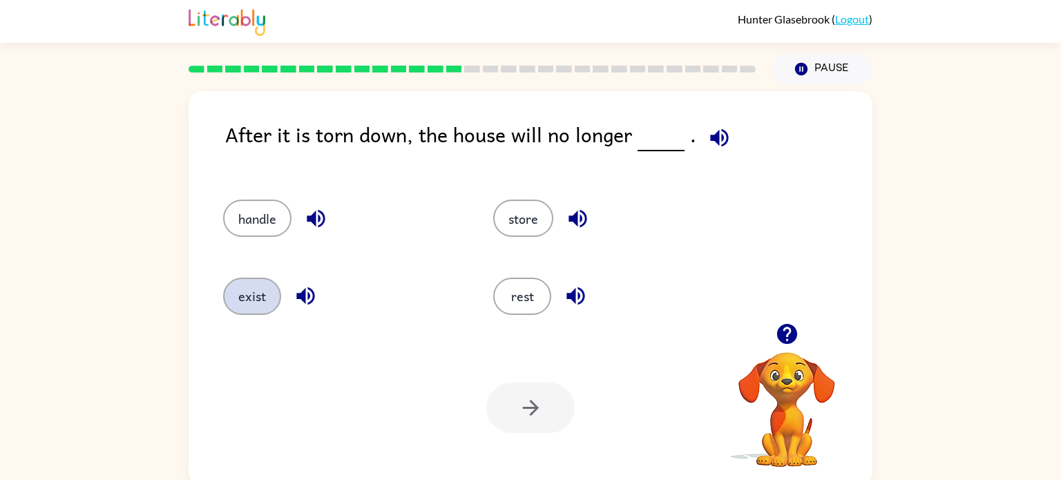
click at [255, 287] on button "exist" at bounding box center [252, 296] width 58 height 37
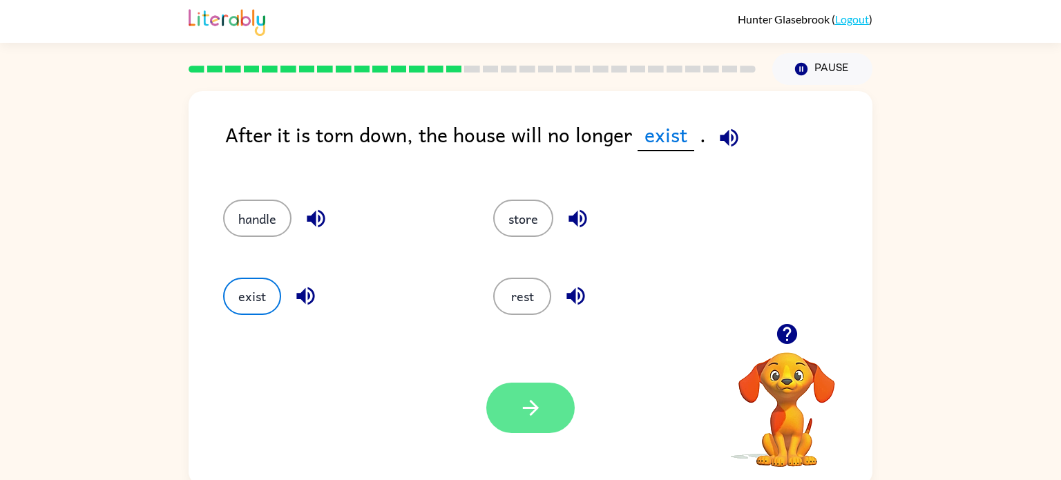
click at [553, 408] on button "button" at bounding box center [531, 408] width 88 height 50
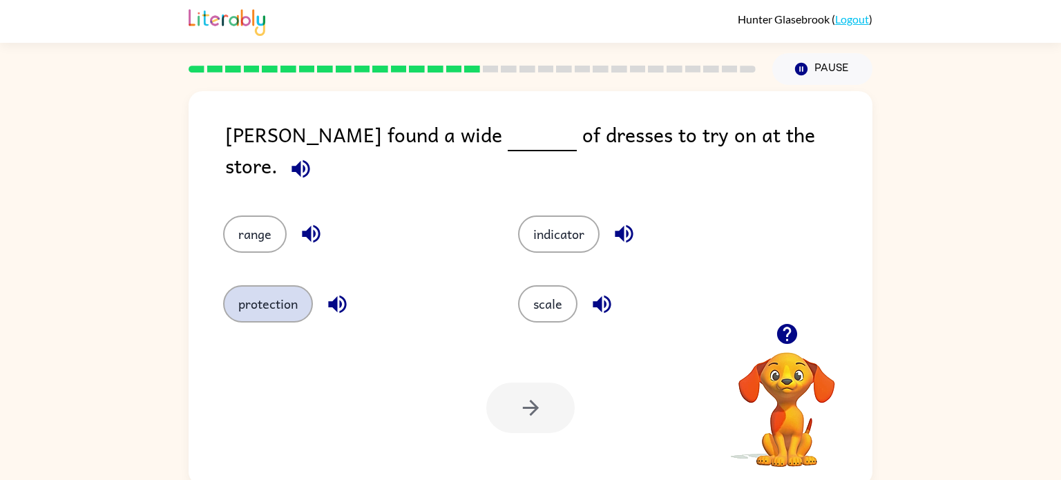
click at [265, 290] on button "protection" at bounding box center [268, 303] width 90 height 37
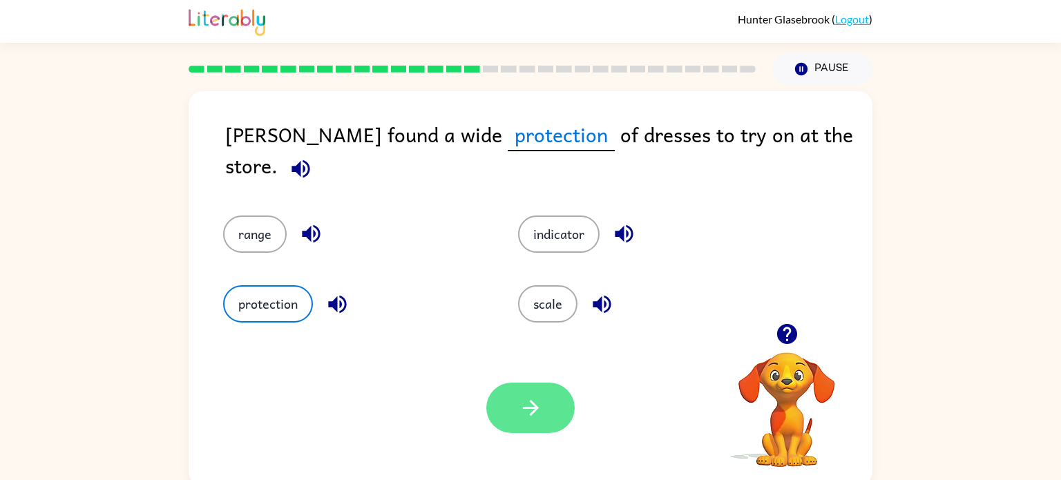
click at [525, 411] on icon "button" at bounding box center [531, 408] width 24 height 24
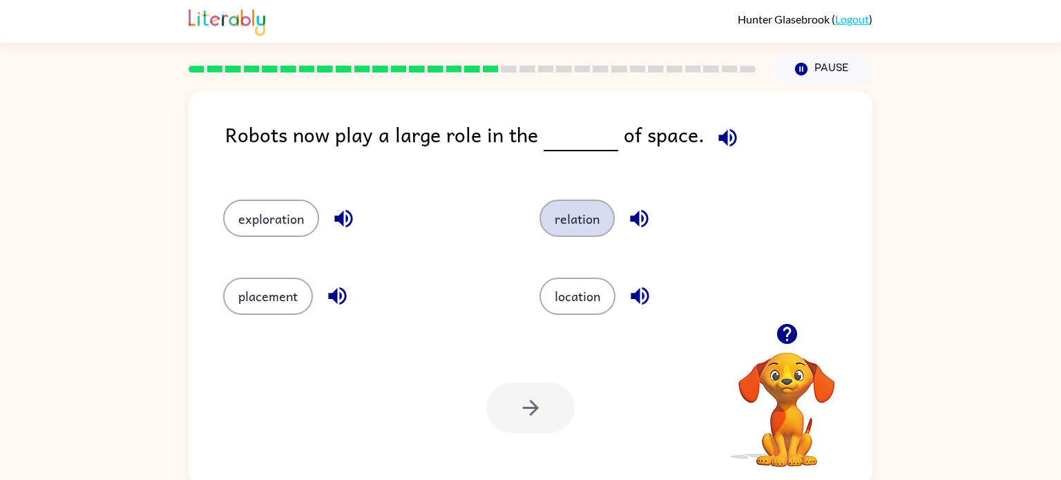
click at [565, 217] on button "relation" at bounding box center [577, 218] width 75 height 37
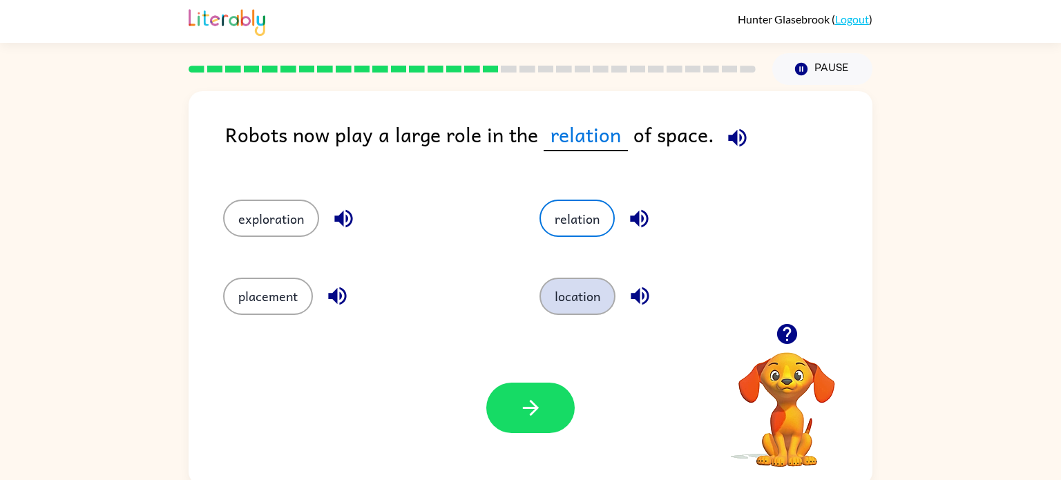
click at [564, 298] on button "location" at bounding box center [578, 296] width 76 height 37
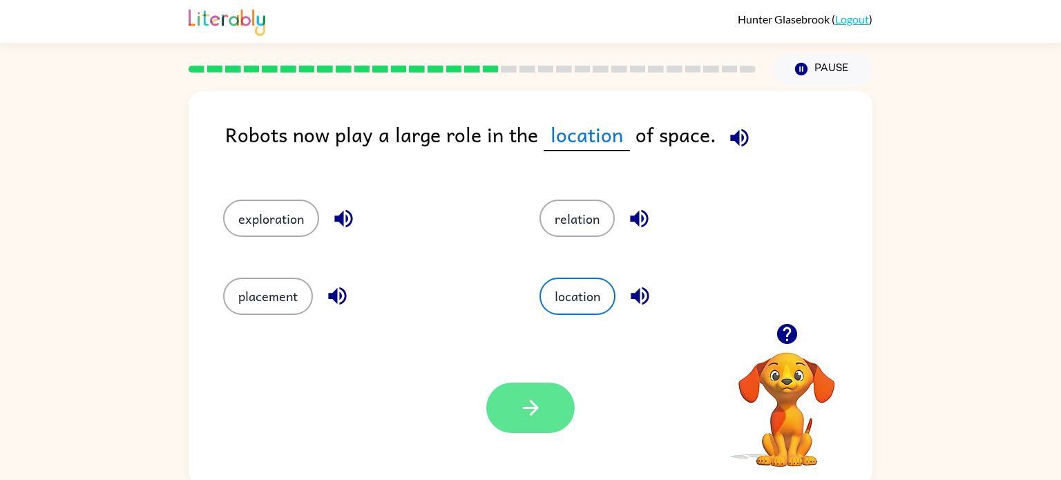
click at [545, 393] on button "button" at bounding box center [531, 408] width 88 height 50
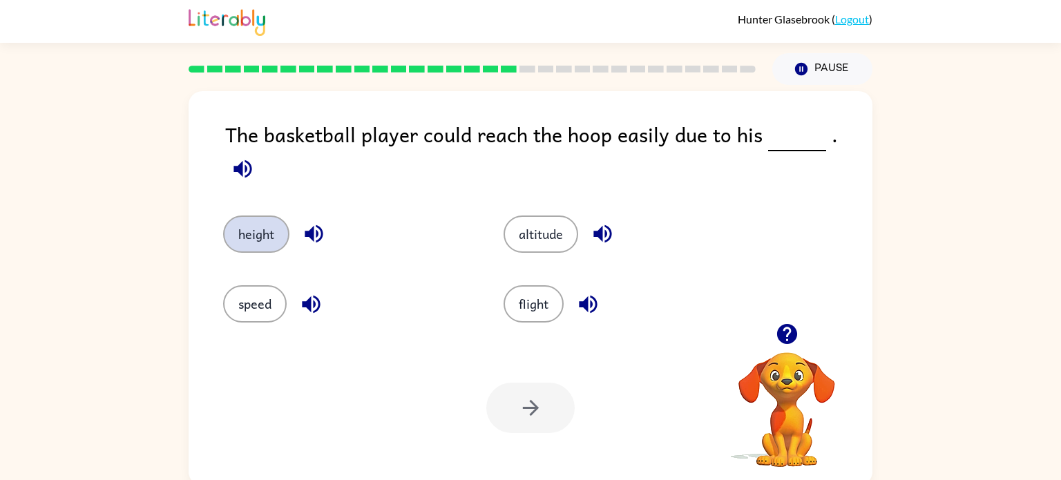
click at [243, 231] on button "height" at bounding box center [256, 234] width 66 height 37
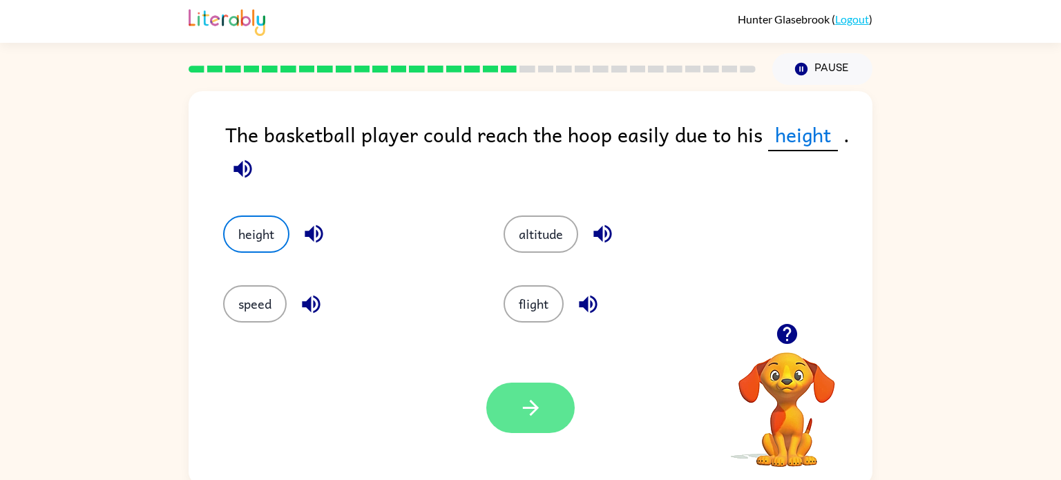
click at [509, 398] on button "button" at bounding box center [531, 408] width 88 height 50
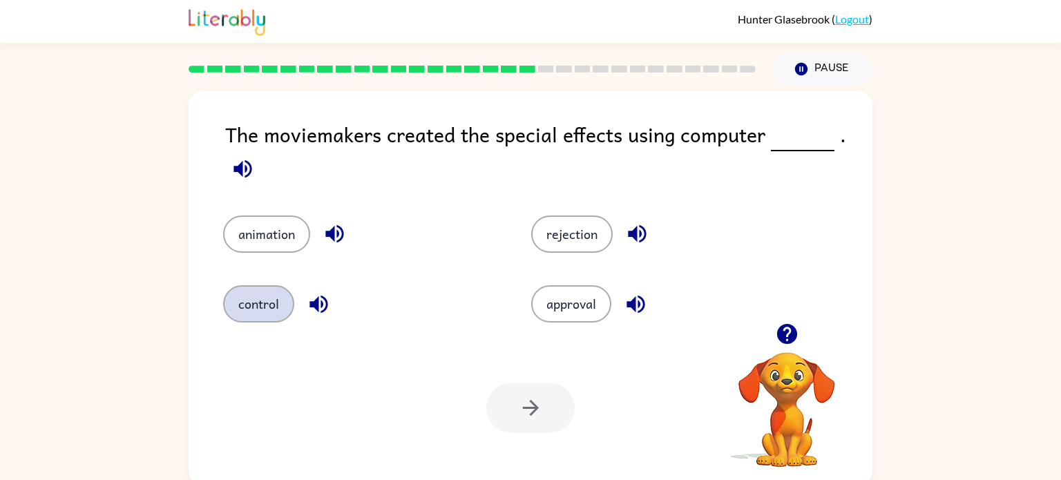
click at [255, 293] on button "control" at bounding box center [258, 303] width 71 height 37
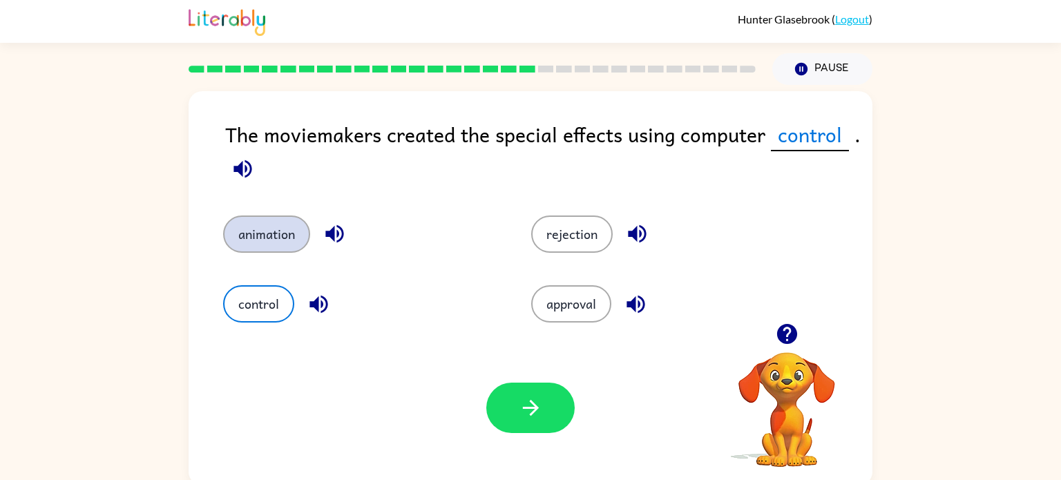
click at [289, 249] on button "animation" at bounding box center [266, 234] width 87 height 37
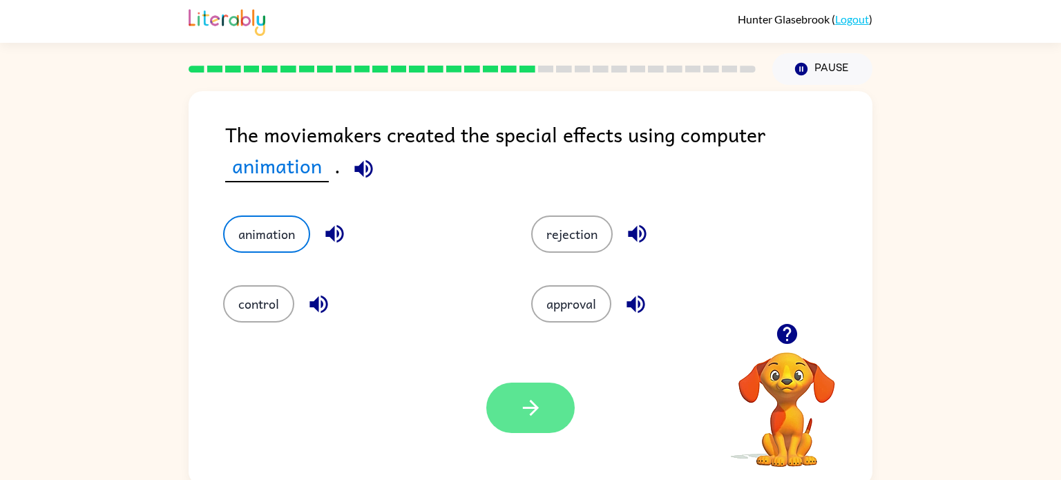
click at [537, 428] on button "button" at bounding box center [531, 408] width 88 height 50
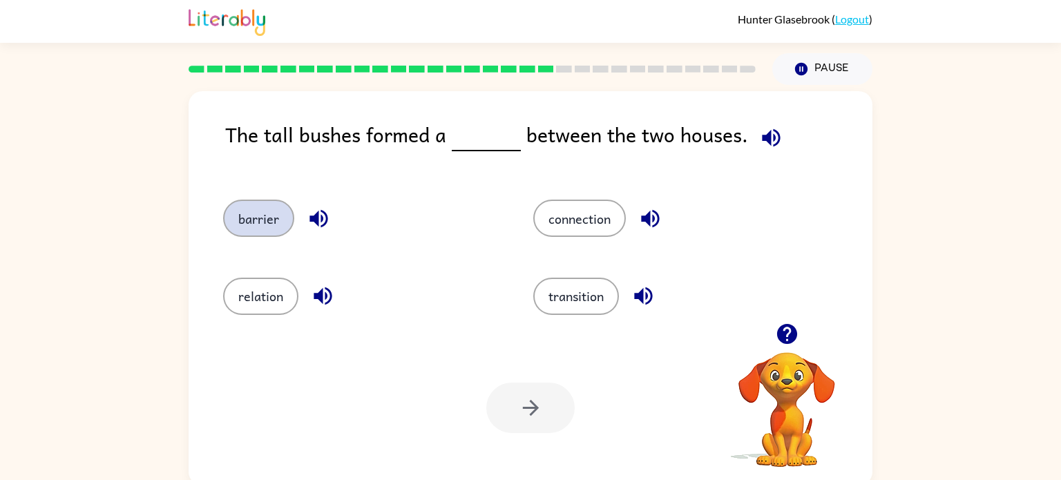
click at [237, 202] on button "barrier" at bounding box center [258, 218] width 71 height 37
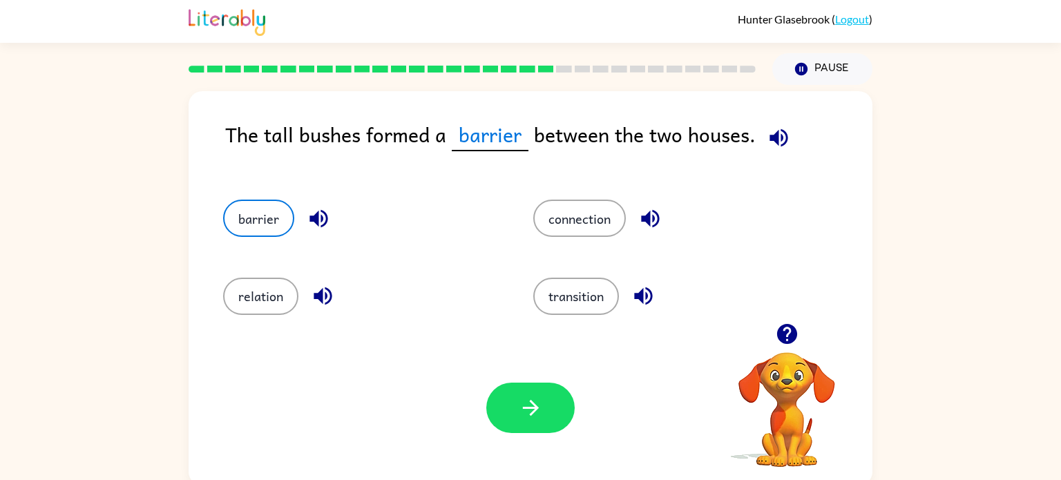
click at [556, 447] on div "Your browser must support playing .mp4 files to use Literably. Please try using…" at bounding box center [531, 407] width 684 height 155
click at [515, 427] on button "button" at bounding box center [531, 408] width 88 height 50
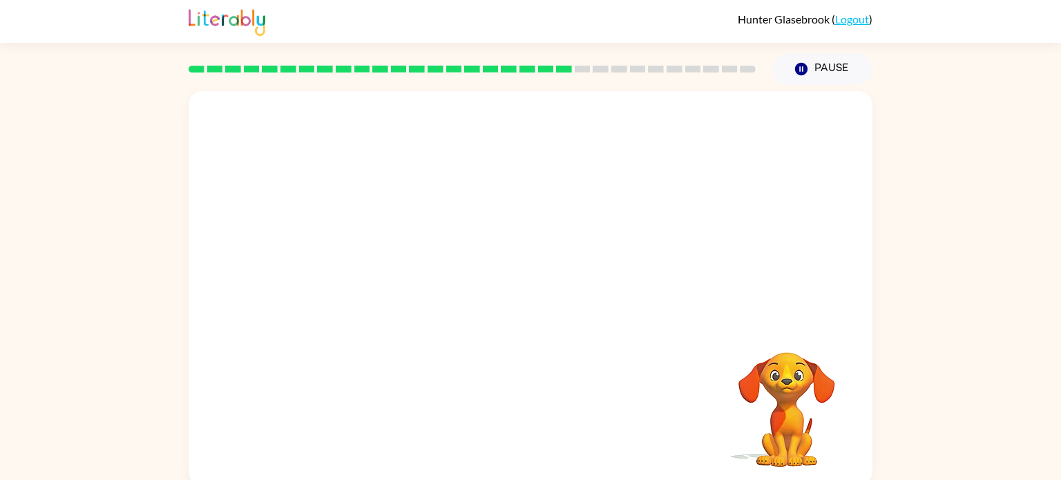
click at [400, 279] on video "Your browser must support playing .mp4 files to use Literably. Please try using…" at bounding box center [531, 207] width 684 height 232
click at [399, 303] on video "Your browser must support playing .mp4 files to use Literably. Please try using…" at bounding box center [531, 207] width 684 height 232
click at [404, 287] on video "Your browser must support playing .mp4 files to use Literably. Please try using…" at bounding box center [531, 207] width 684 height 232
click at [539, 301] on icon "button" at bounding box center [531, 295] width 24 height 24
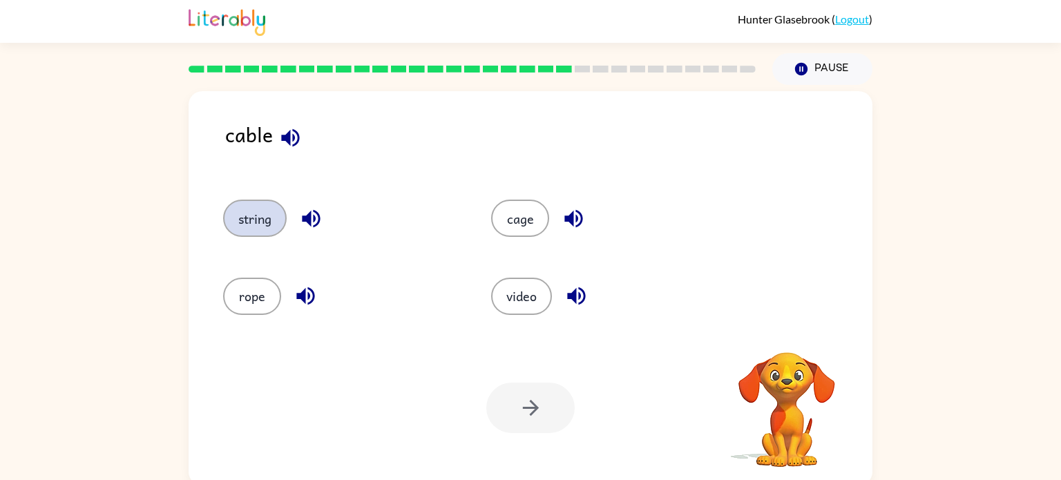
click at [245, 218] on button "string" at bounding box center [255, 218] width 64 height 37
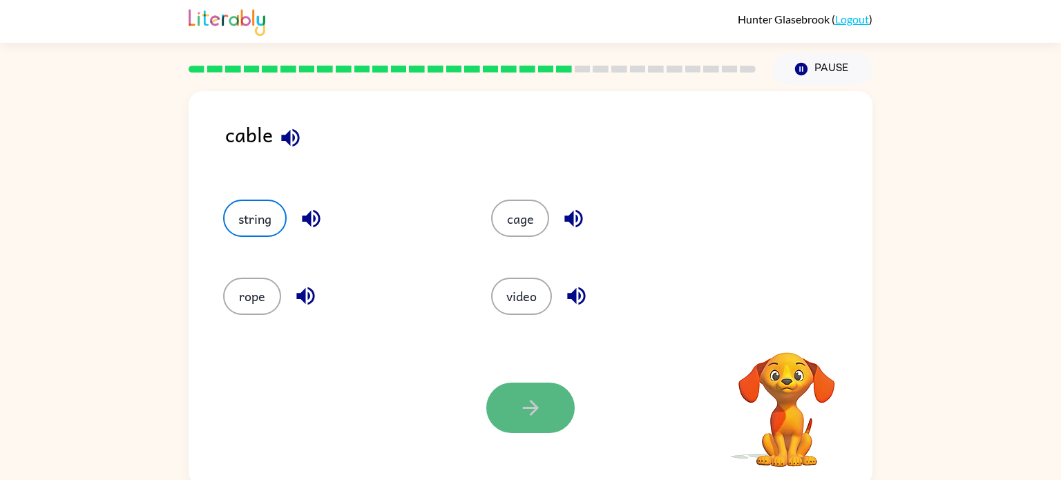
click at [535, 410] on icon "button" at bounding box center [530, 408] width 16 height 16
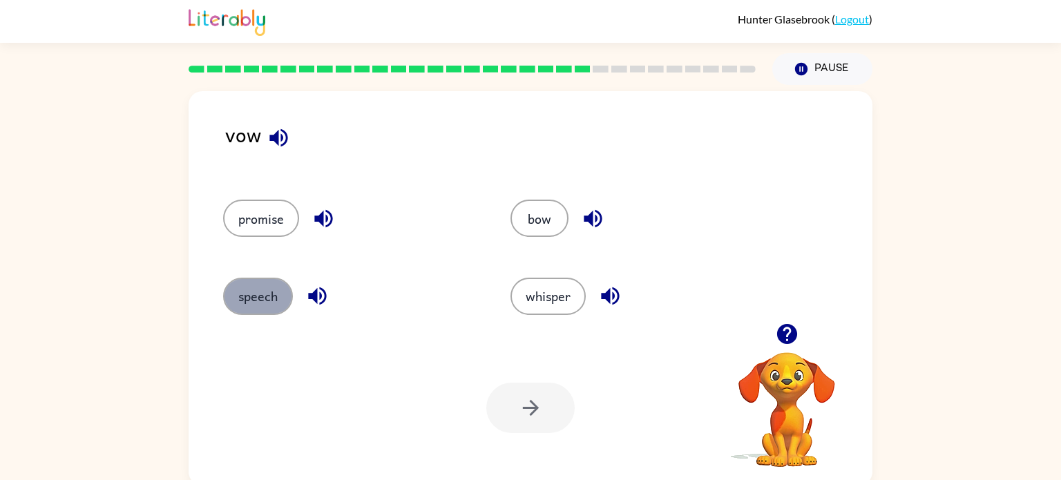
click at [259, 294] on button "speech" at bounding box center [258, 296] width 70 height 37
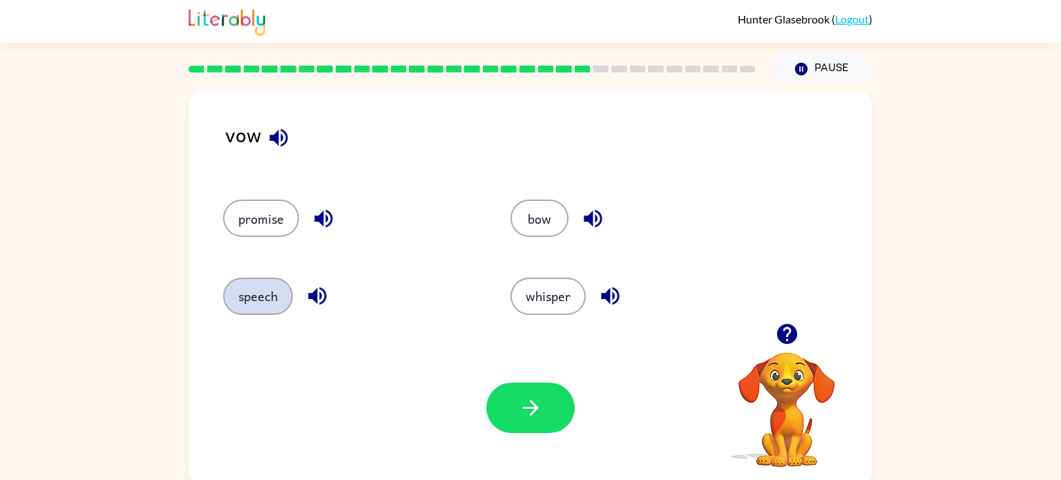
click at [259, 294] on button "speech" at bounding box center [258, 296] width 70 height 37
click at [520, 417] on icon "button" at bounding box center [531, 408] width 24 height 24
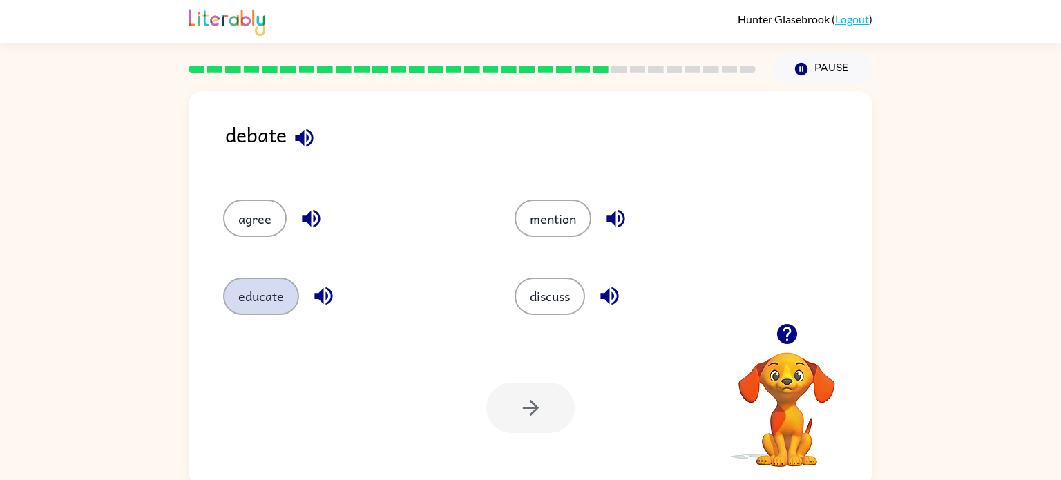
click at [262, 310] on button "educate" at bounding box center [261, 296] width 76 height 37
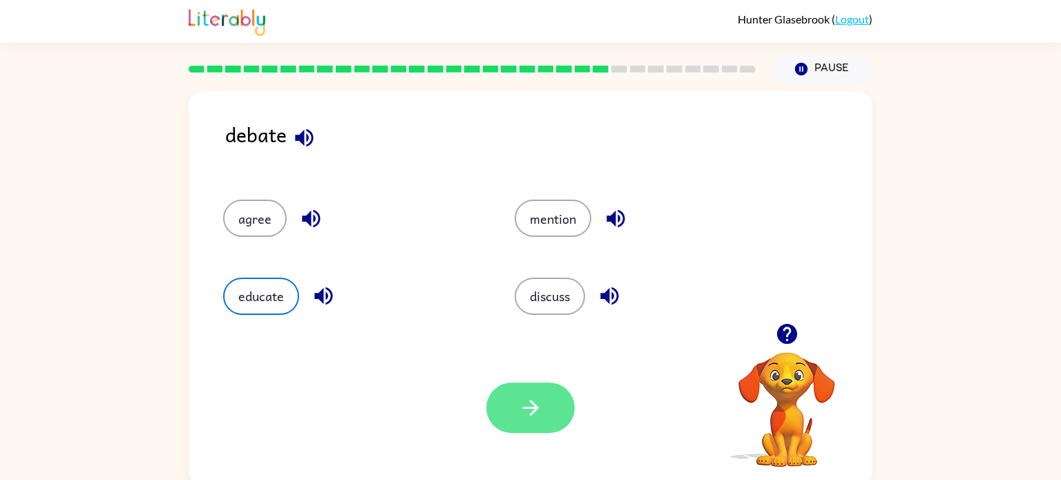
click at [529, 409] on icon "button" at bounding box center [530, 408] width 16 height 16
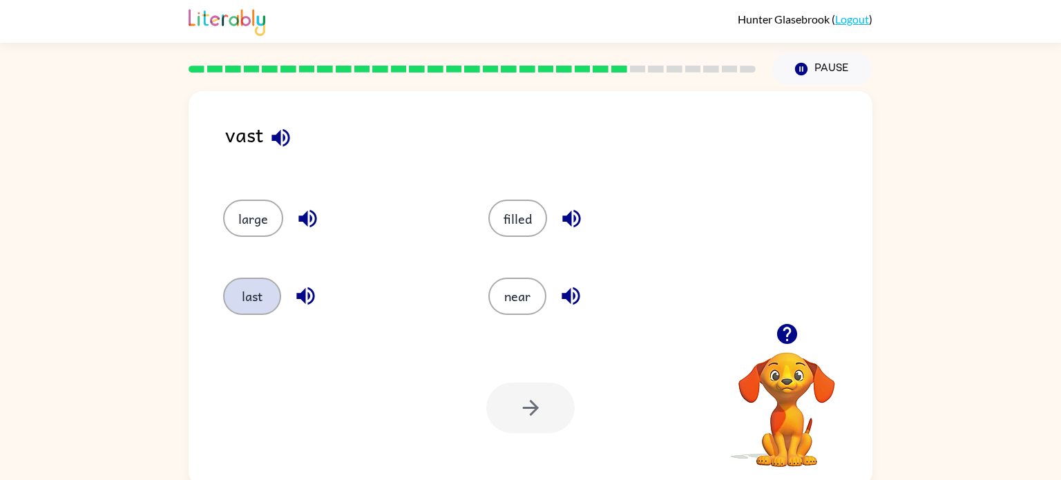
click at [269, 294] on button "last" at bounding box center [252, 296] width 58 height 37
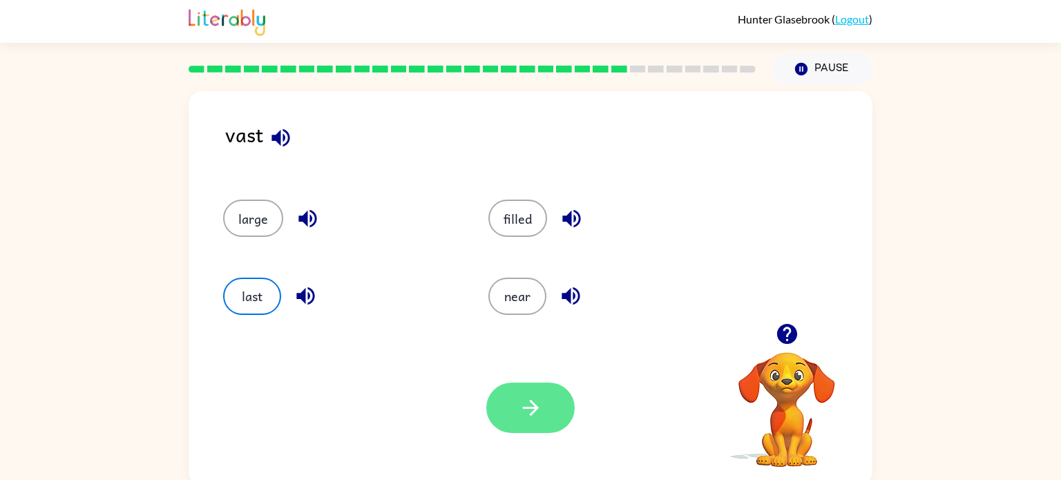
click at [512, 410] on button "button" at bounding box center [531, 408] width 88 height 50
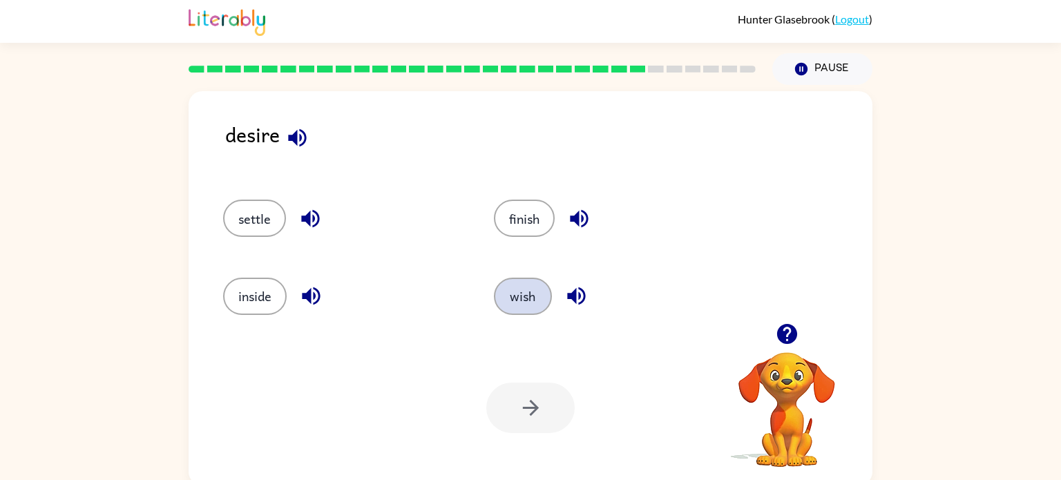
click at [517, 296] on button "wish" at bounding box center [523, 296] width 58 height 37
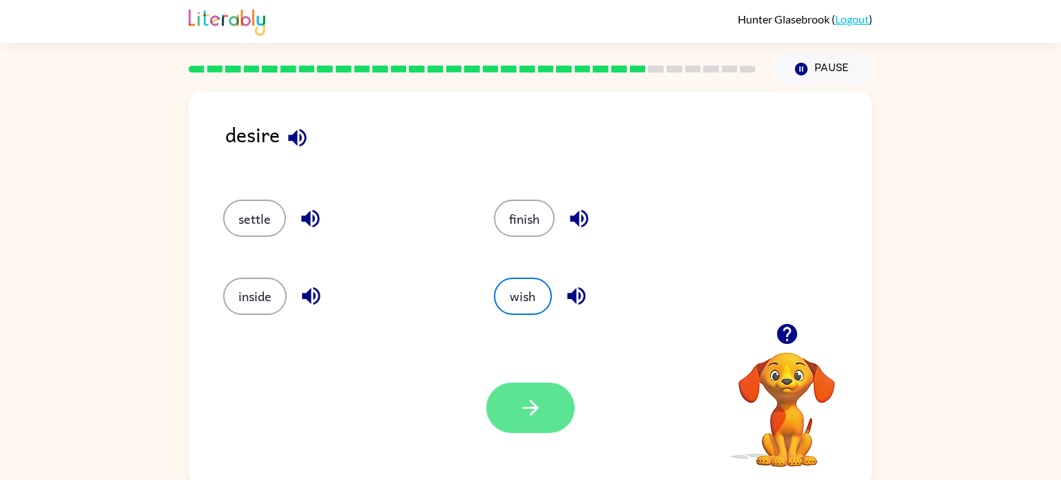
click at [518, 403] on button "button" at bounding box center [531, 408] width 88 height 50
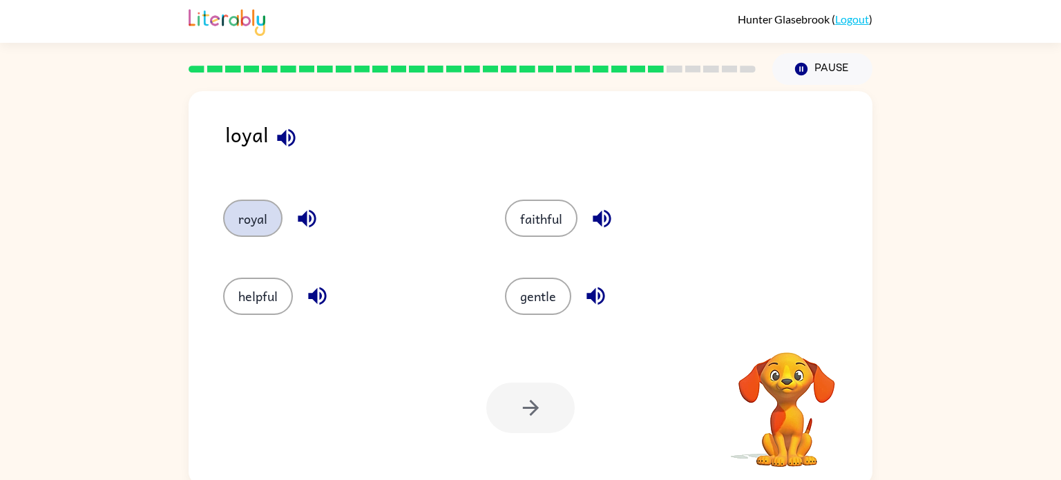
click at [266, 231] on button "royal" at bounding box center [252, 218] width 59 height 37
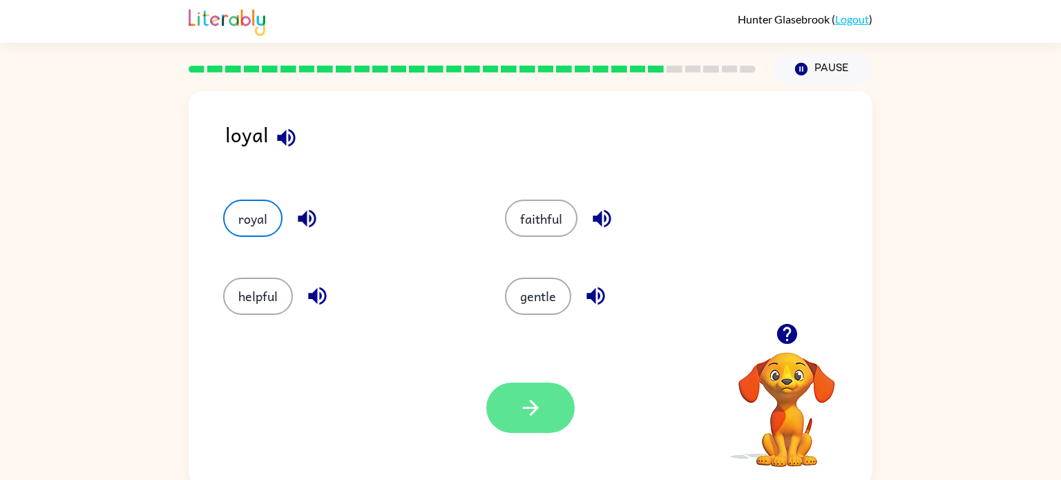
click at [543, 428] on button "button" at bounding box center [531, 408] width 88 height 50
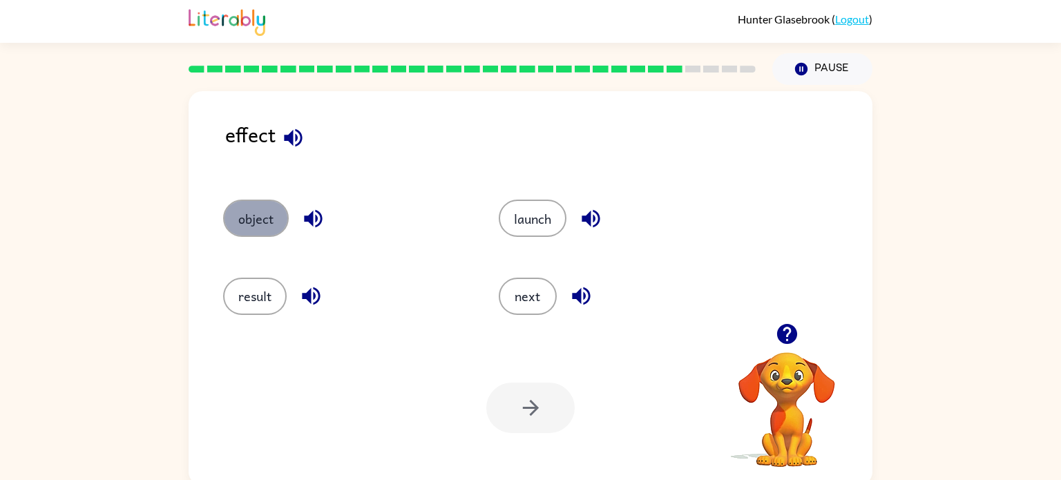
click at [251, 224] on button "object" at bounding box center [256, 218] width 66 height 37
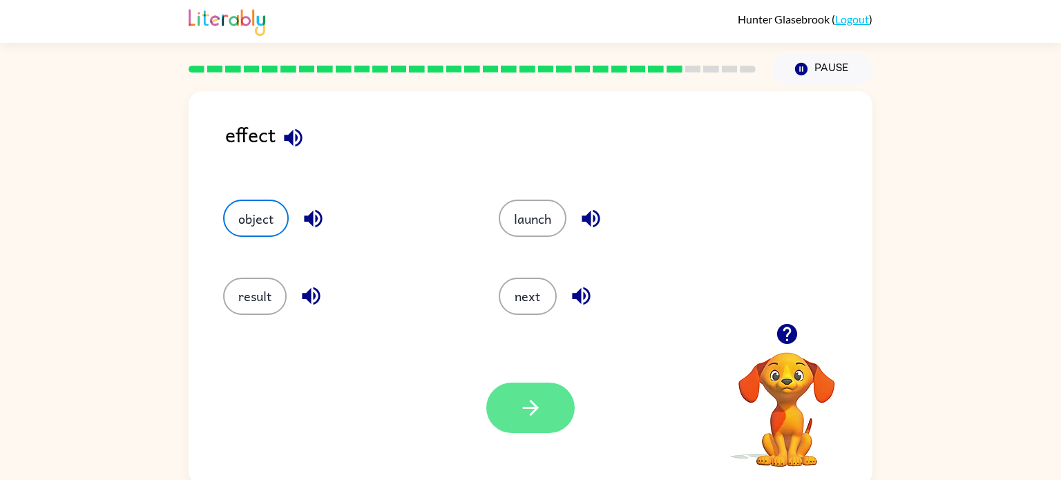
click at [533, 416] on icon "button" at bounding box center [531, 408] width 24 height 24
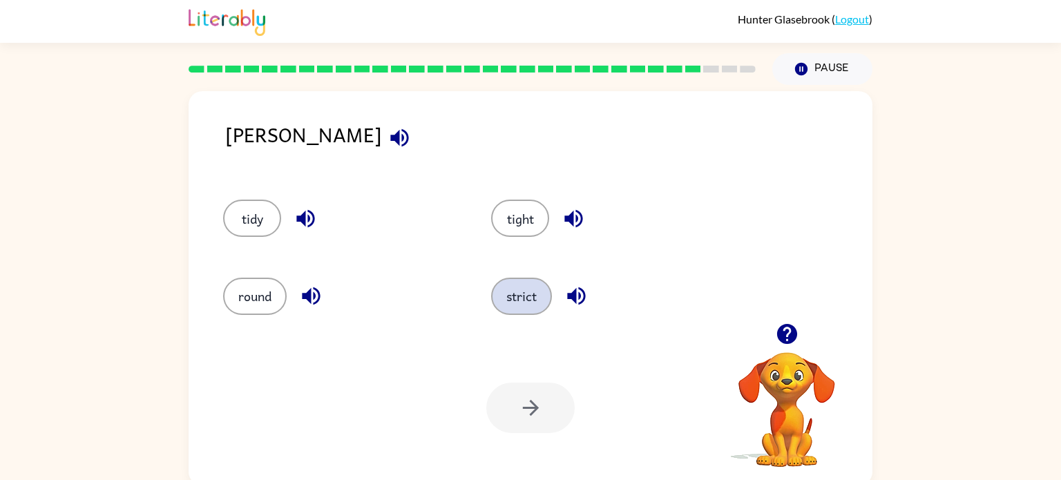
click at [521, 291] on button "strict" at bounding box center [521, 296] width 61 height 37
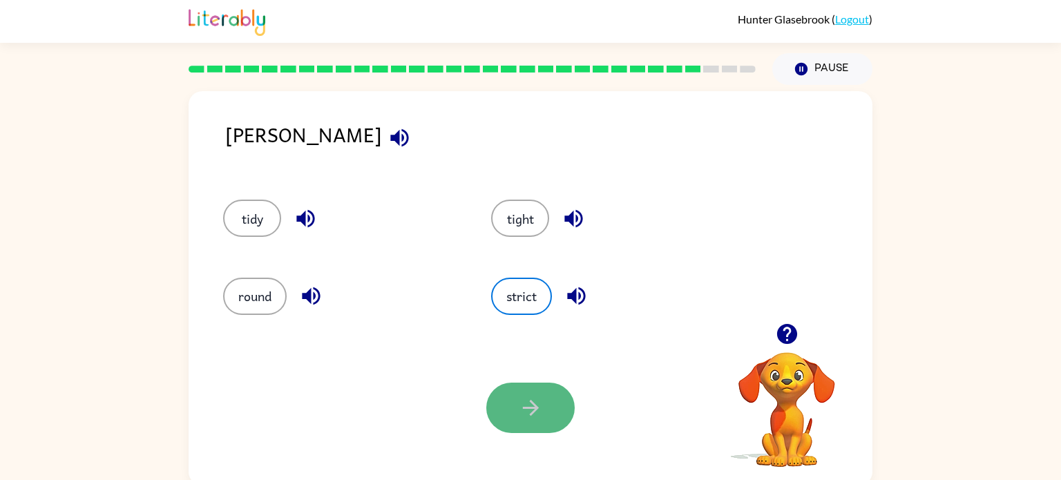
click at [548, 408] on button "button" at bounding box center [531, 408] width 88 height 50
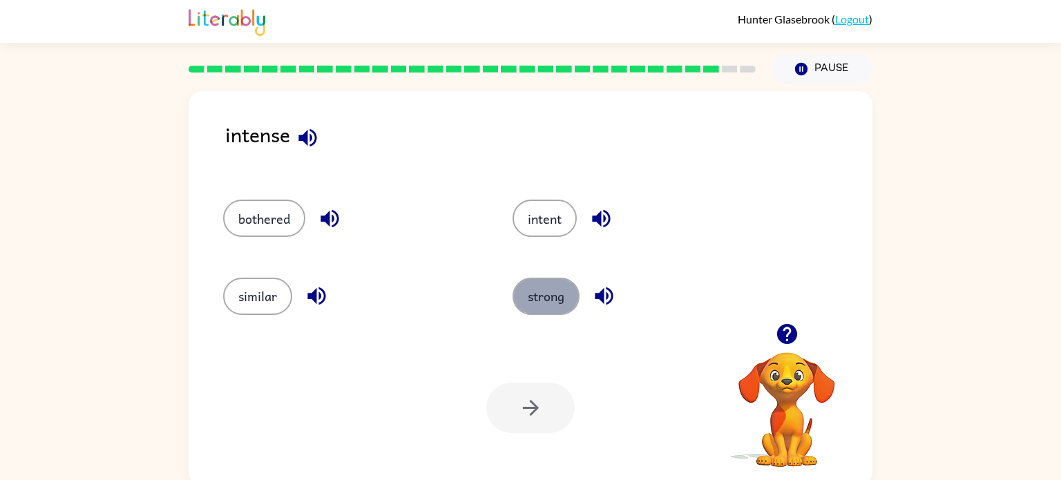
click at [525, 294] on button "strong" at bounding box center [546, 296] width 67 height 37
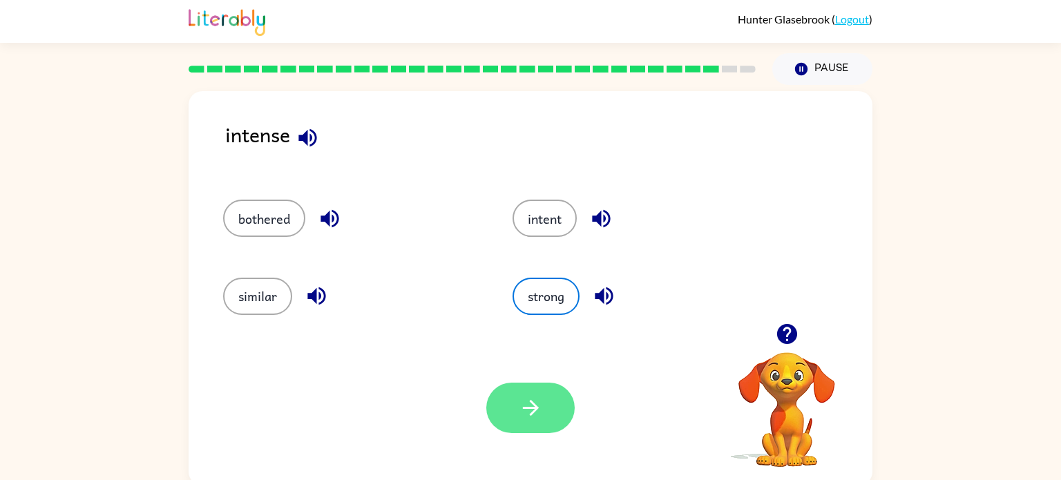
click at [506, 415] on button "button" at bounding box center [531, 408] width 88 height 50
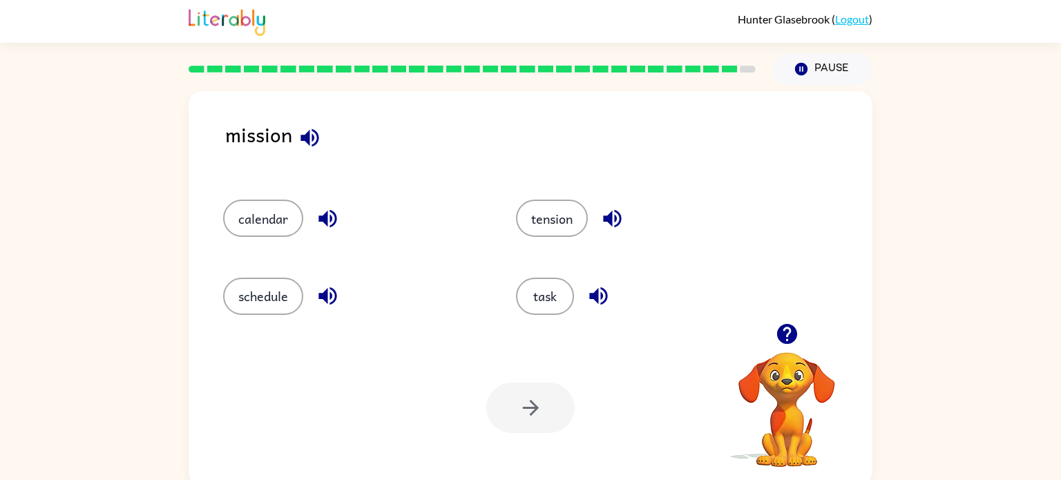
click at [523, 314] on div "task" at bounding box center [646, 296] width 261 height 37
click at [531, 308] on button "task" at bounding box center [545, 296] width 58 height 37
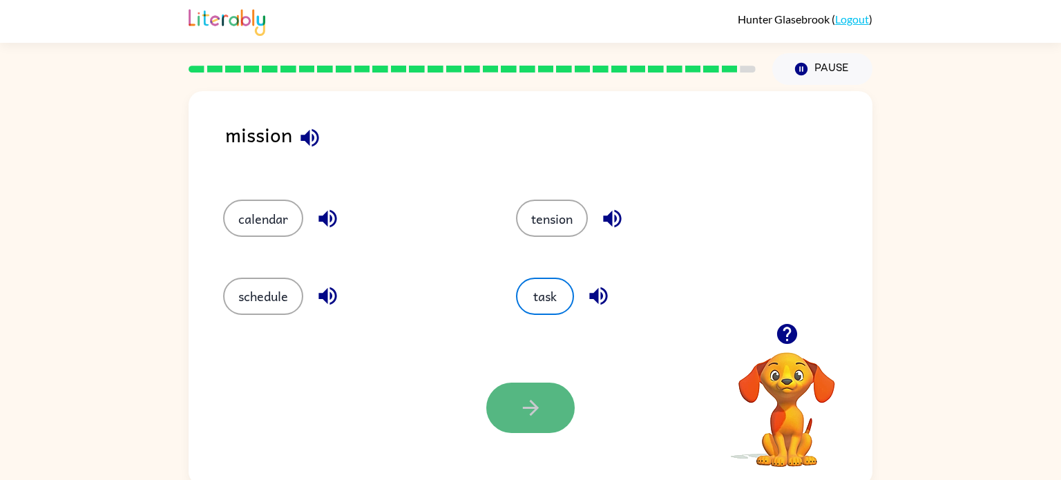
click at [548, 408] on button "button" at bounding box center [531, 408] width 88 height 50
